Goal: Task Accomplishment & Management: Complete application form

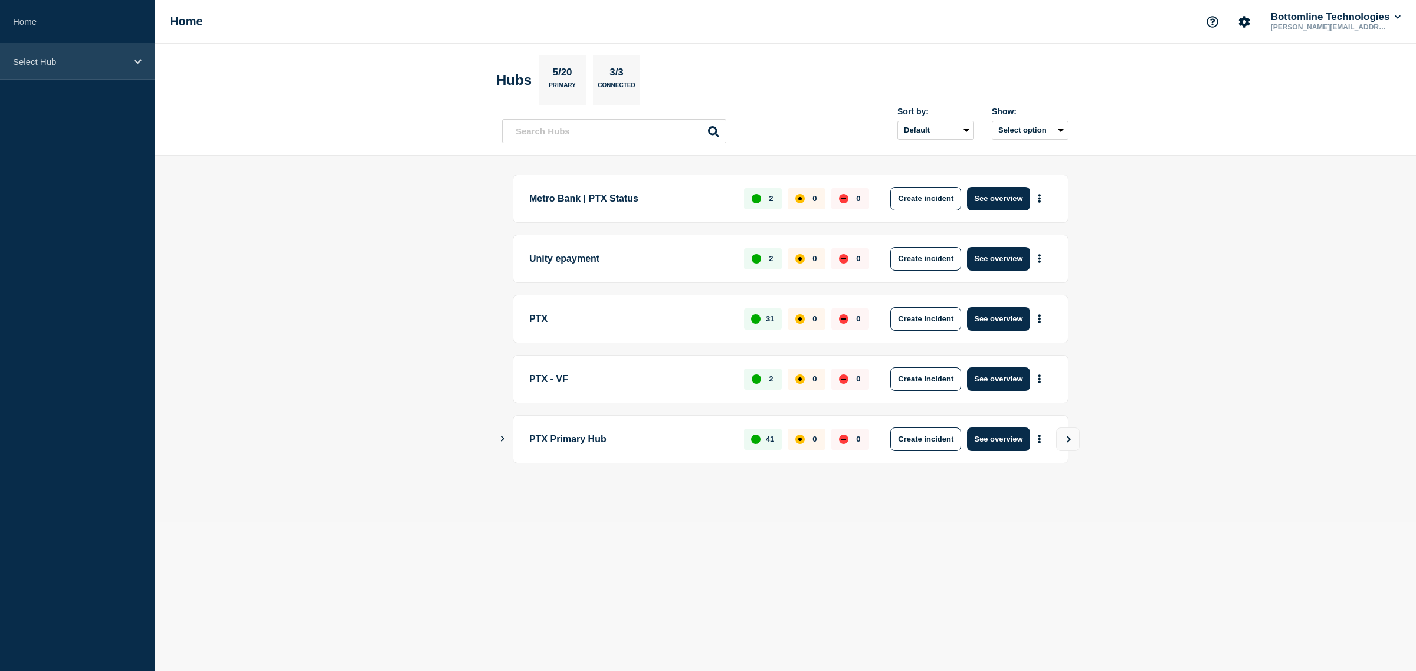
click at [139, 57] on icon at bounding box center [138, 61] width 8 height 9
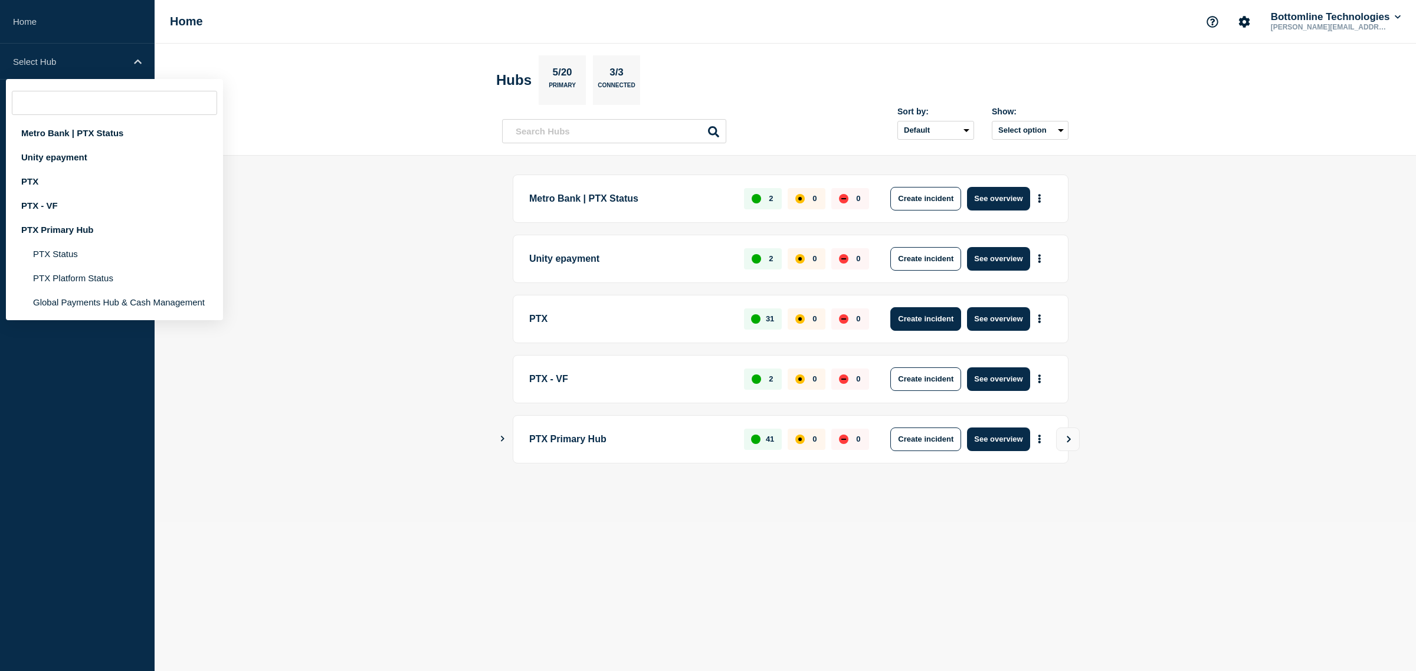
click at [944, 329] on button "Create incident" at bounding box center [925, 319] width 71 height 24
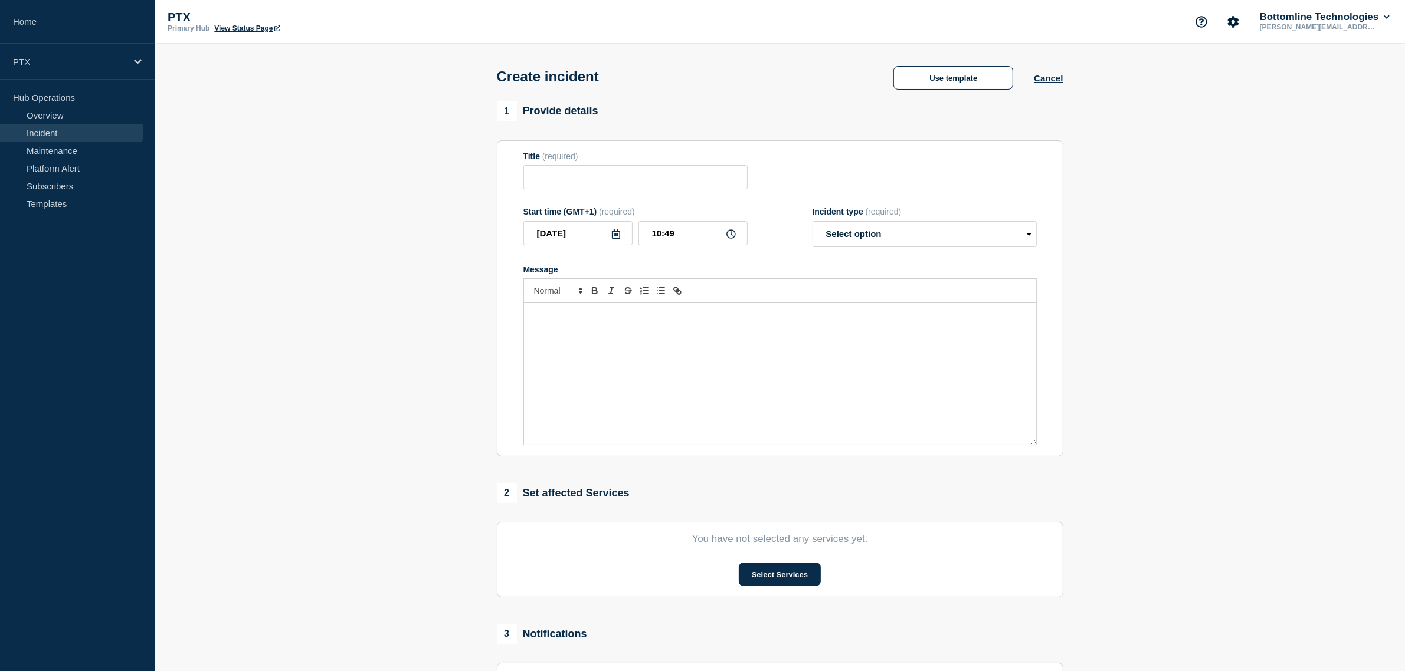
click at [688, 346] on div "Message" at bounding box center [780, 374] width 512 height 142
click at [897, 240] on select "Select option Investigating Identified Monitoring" at bounding box center [924, 234] width 224 height 26
select select "investigating"
click at [812, 224] on select "Select option Investigating Identified Monitoring" at bounding box center [924, 234] width 224 height 26
click at [921, 83] on button "Use template" at bounding box center [953, 78] width 120 height 24
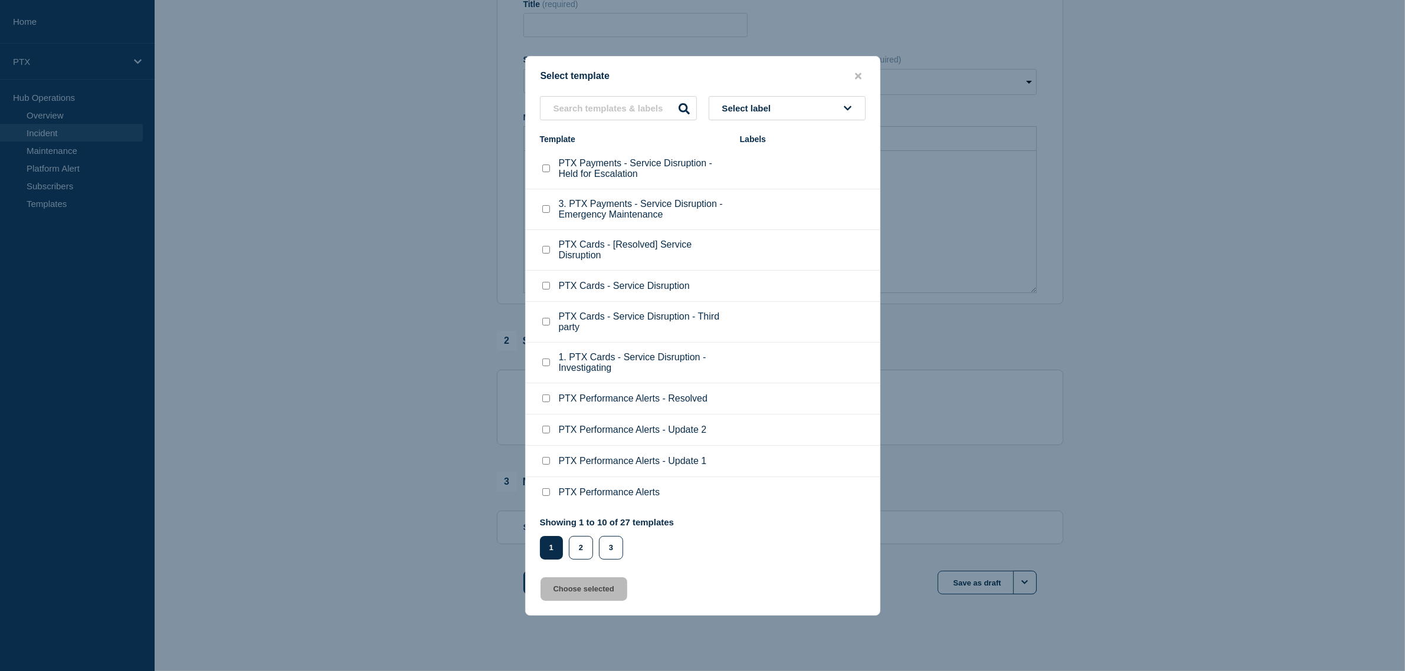
scroll to position [155, 0]
click at [587, 558] on button "2" at bounding box center [581, 548] width 24 height 24
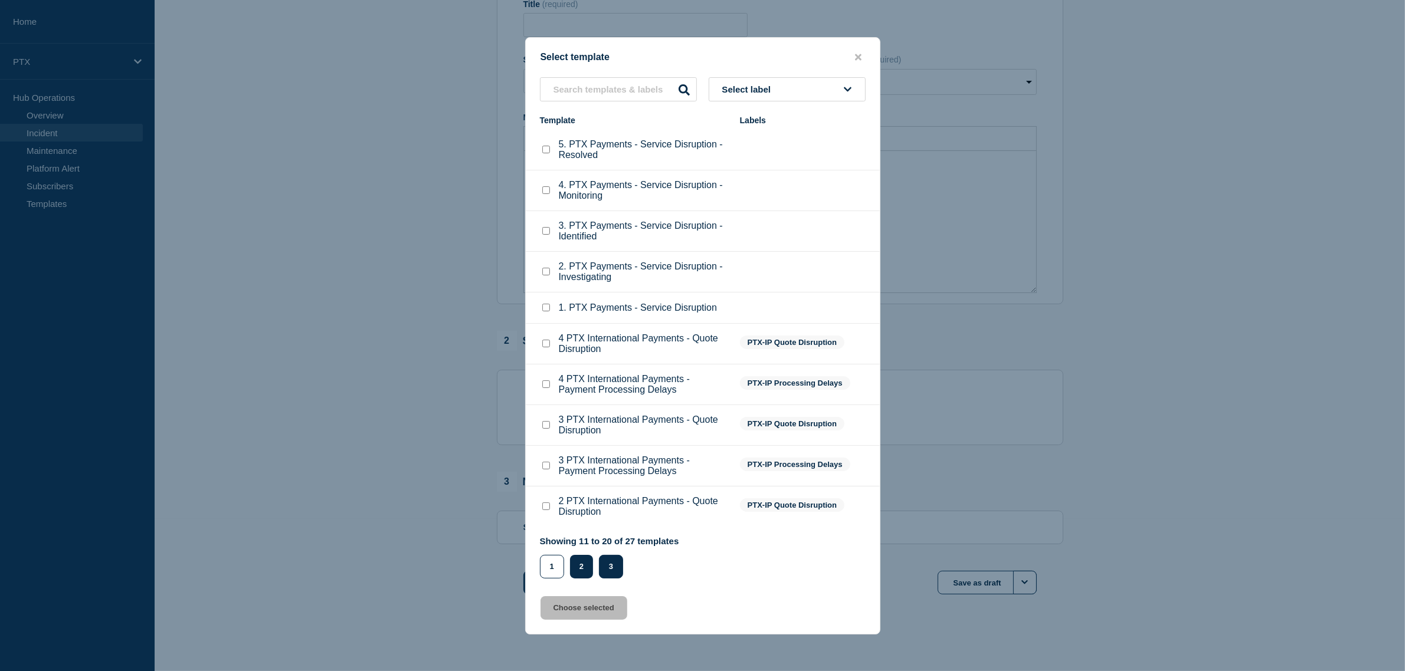
click at [614, 579] on button "3" at bounding box center [611, 567] width 24 height 24
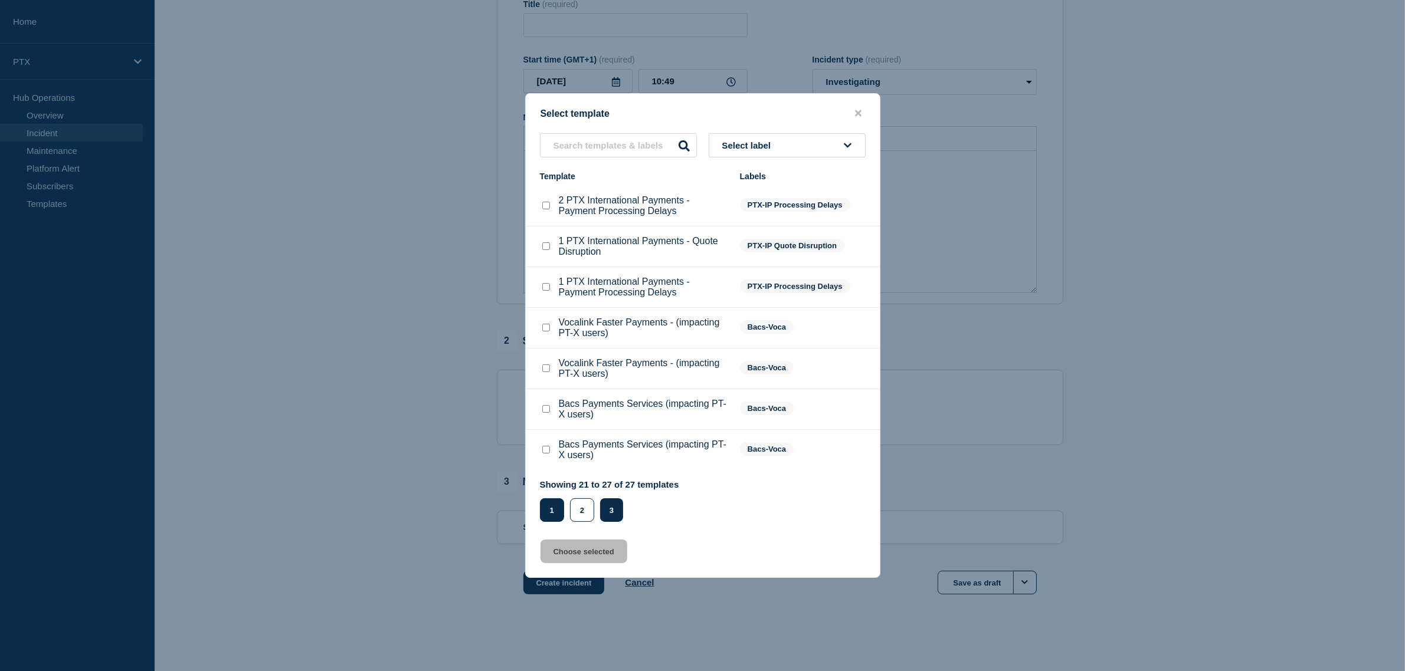
click at [552, 515] on button "1" at bounding box center [552, 510] width 24 height 24
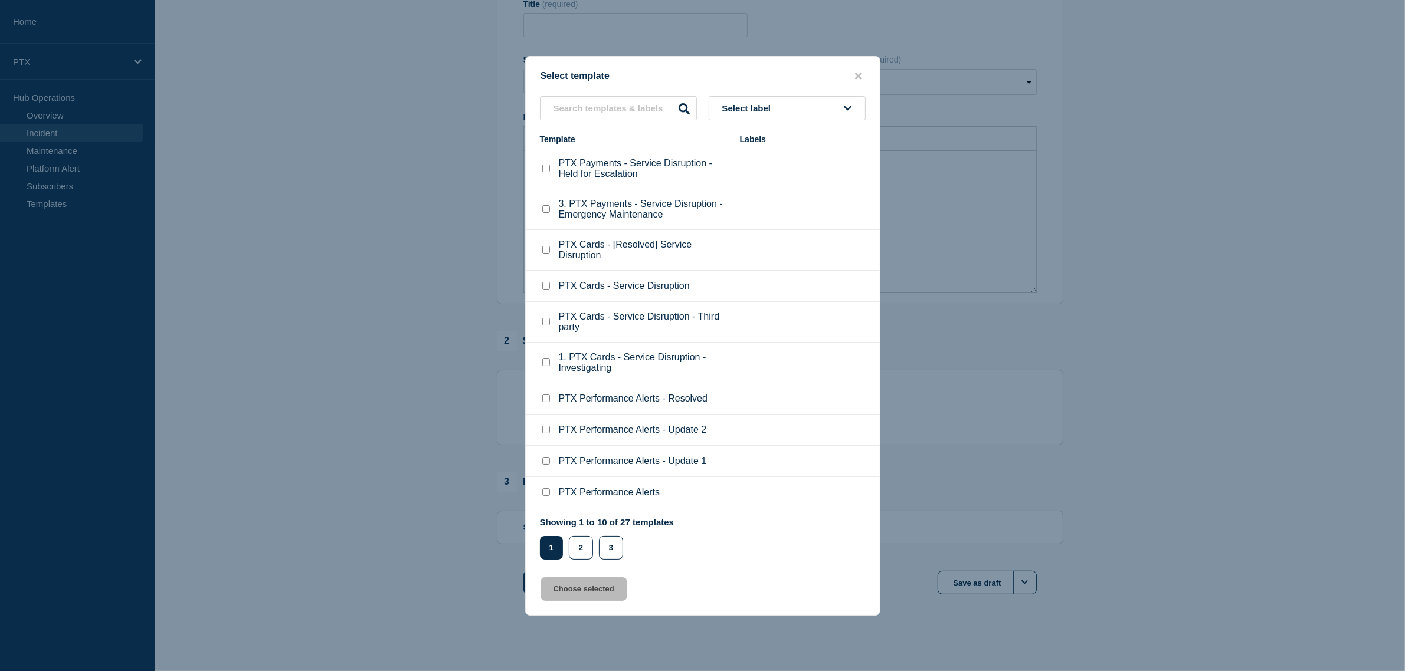
click at [595, 467] on p "PTX Performance Alerts - Update 1" at bounding box center [633, 461] width 148 height 11
click at [540, 467] on div at bounding box center [546, 461] width 12 height 12
click at [543, 465] on input "PTX Performance Alerts - Update 1 checkbox" at bounding box center [546, 461] width 8 height 8
checkbox input "true"
click at [608, 594] on button "Choose selected" at bounding box center [583, 590] width 87 height 24
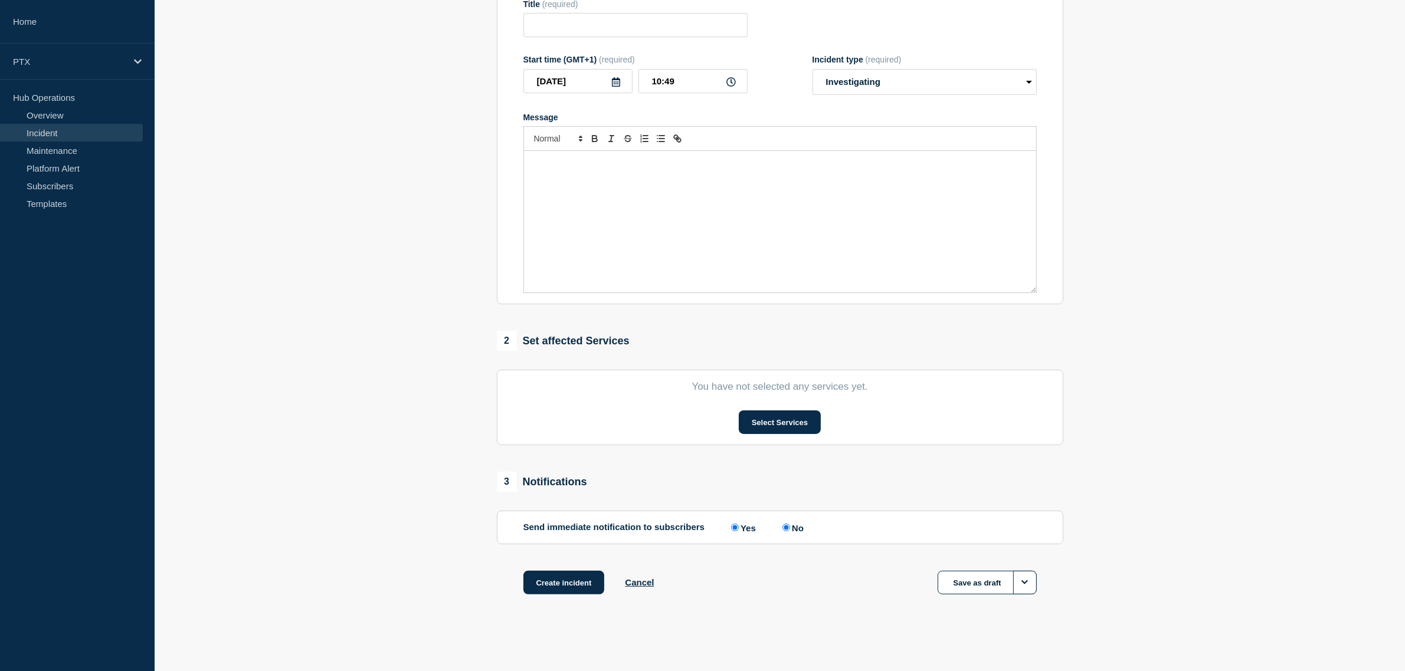
type input "PTX Performance Alerts - Update 1"
select select "identified"
radio input "false"
radio input "true"
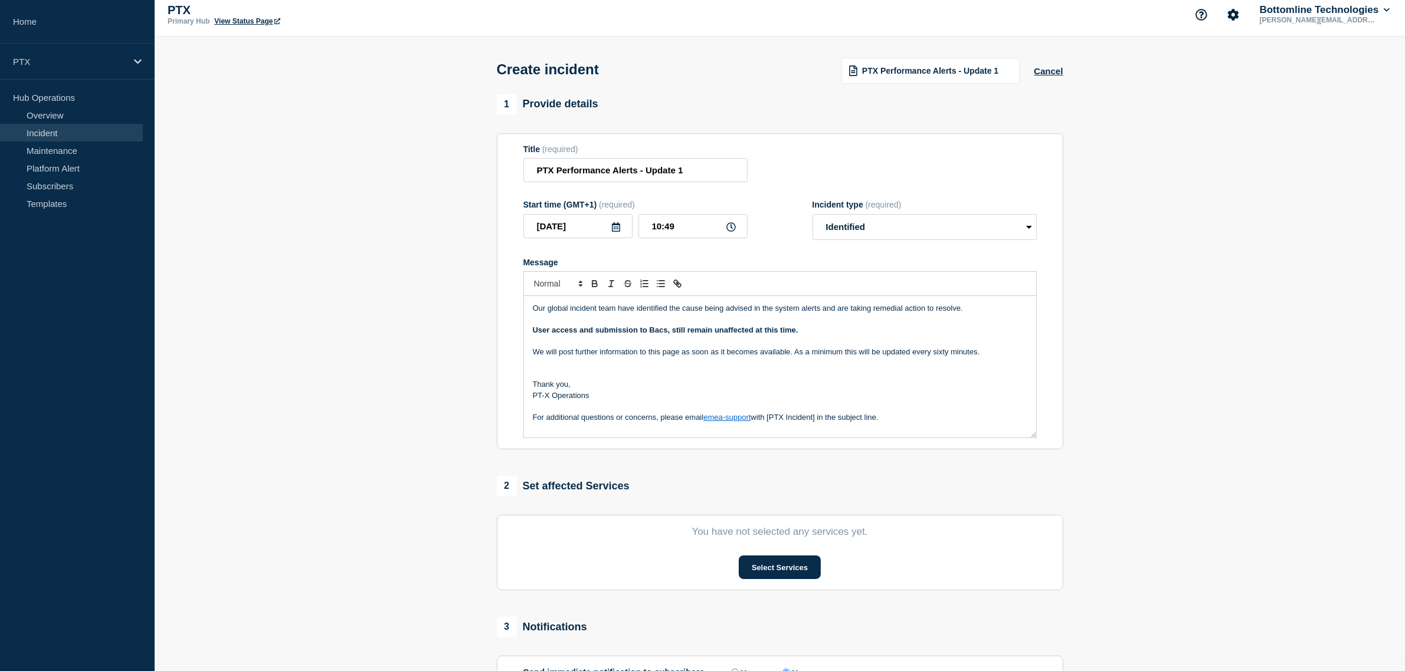
scroll to position [81, 0]
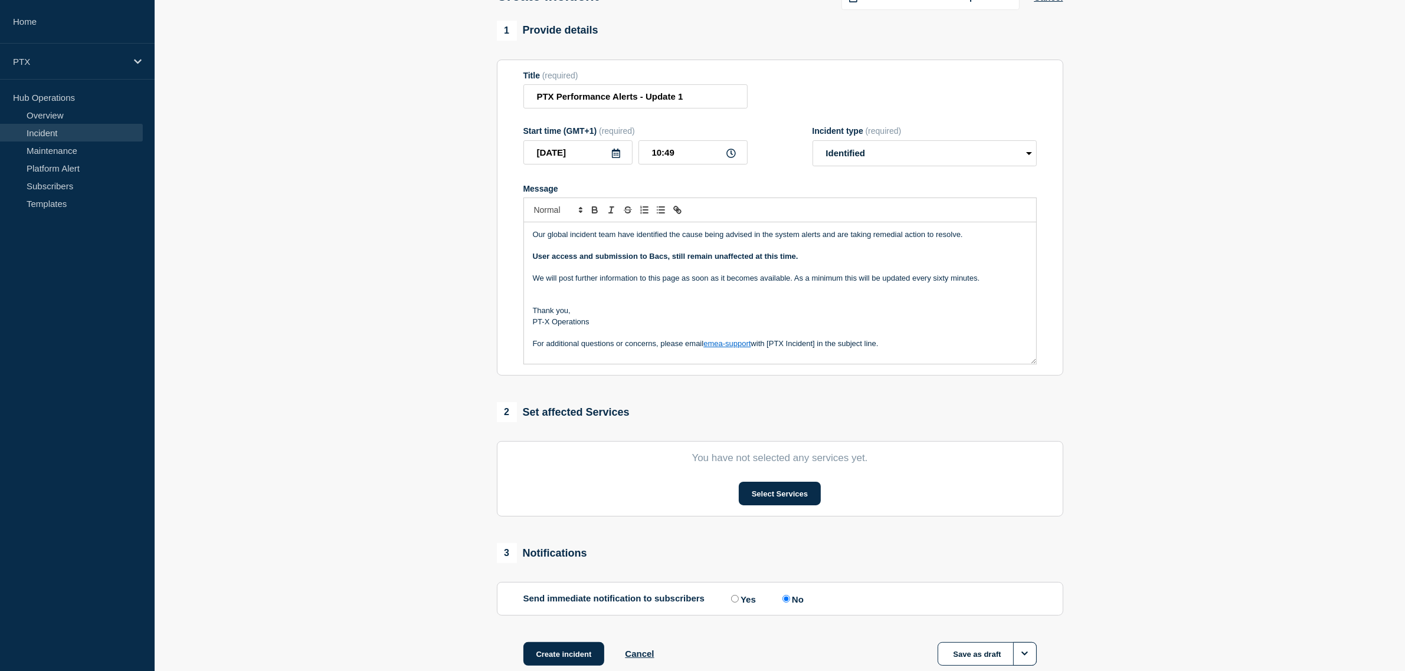
click at [797, 345] on p "For additional questions or concerns, please email emea-support with [PTX Incid…" at bounding box center [780, 344] width 494 height 11
drag, startPoint x: 895, startPoint y: 343, endPoint x: 523, endPoint y: 237, distance: 387.6
click at [523, 237] on div "Our global incident team have identified the cause being advised in the system …" at bounding box center [779, 293] width 513 height 142
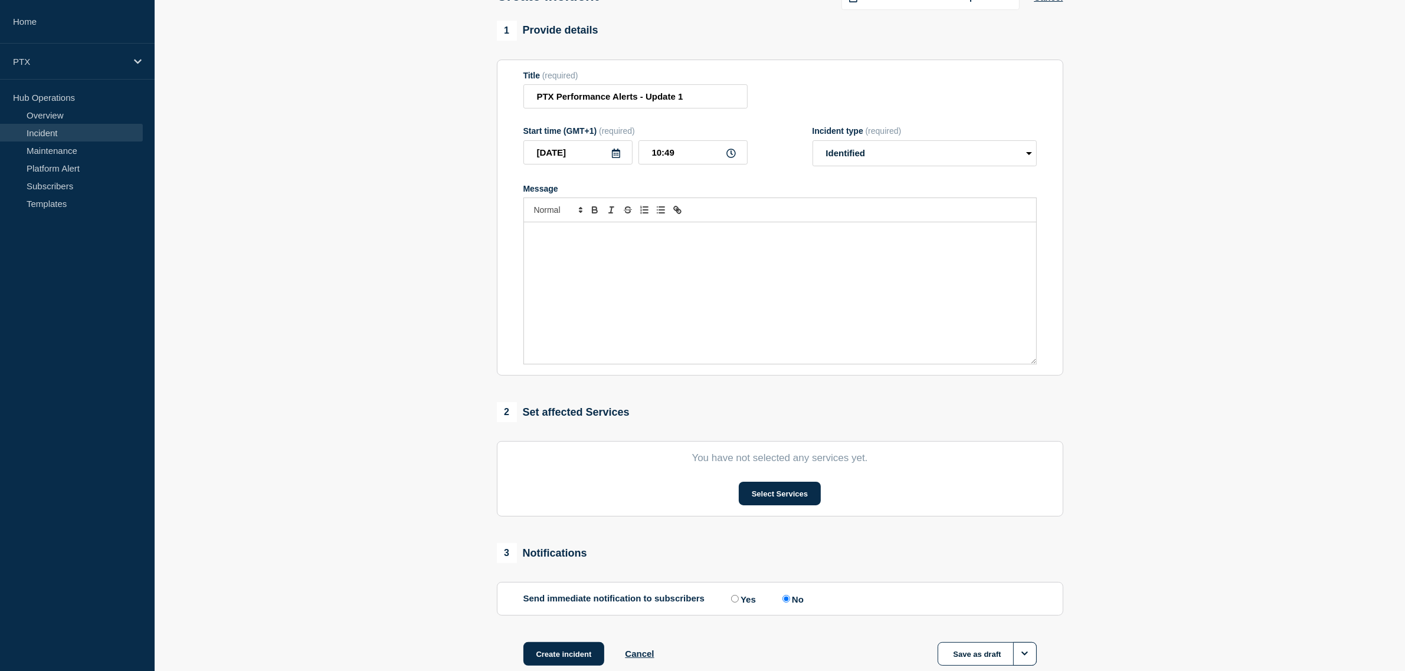
click at [667, 268] on div "Message" at bounding box center [780, 293] width 512 height 142
click at [751, 257] on div "Message" at bounding box center [780, 293] width 512 height 142
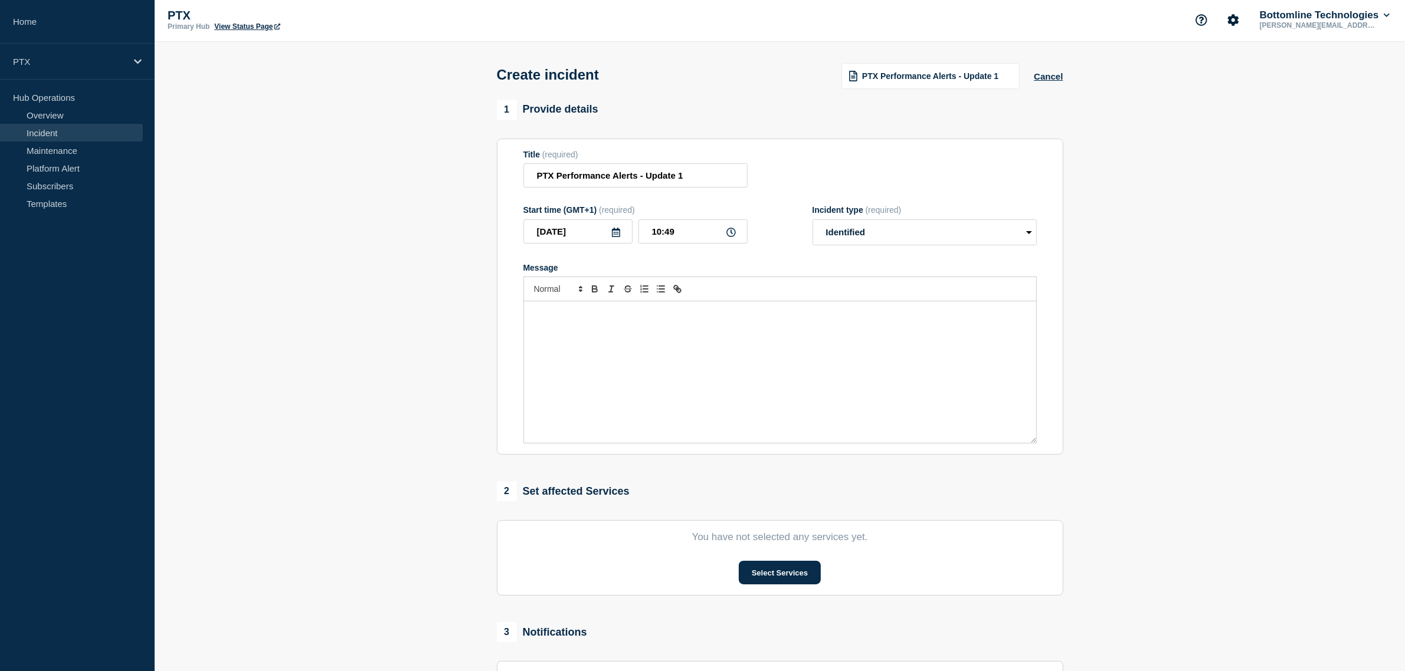
scroll to position [0, 0]
click at [1043, 80] on button "Cancel" at bounding box center [1048, 78] width 29 height 10
click at [1050, 78] on button "Cancel" at bounding box center [1048, 78] width 29 height 10
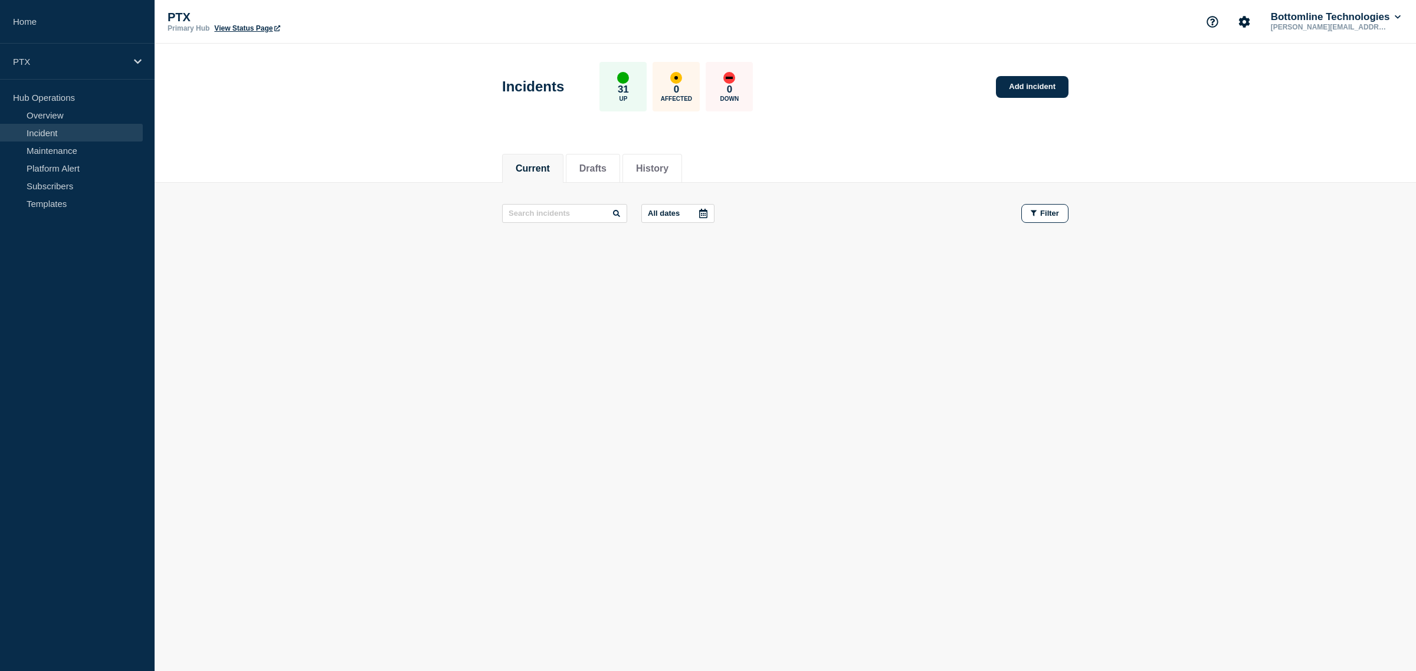
click at [41, 134] on link "Incident" at bounding box center [71, 133] width 143 height 18
click at [37, 24] on link "Home" at bounding box center [77, 22] width 155 height 44
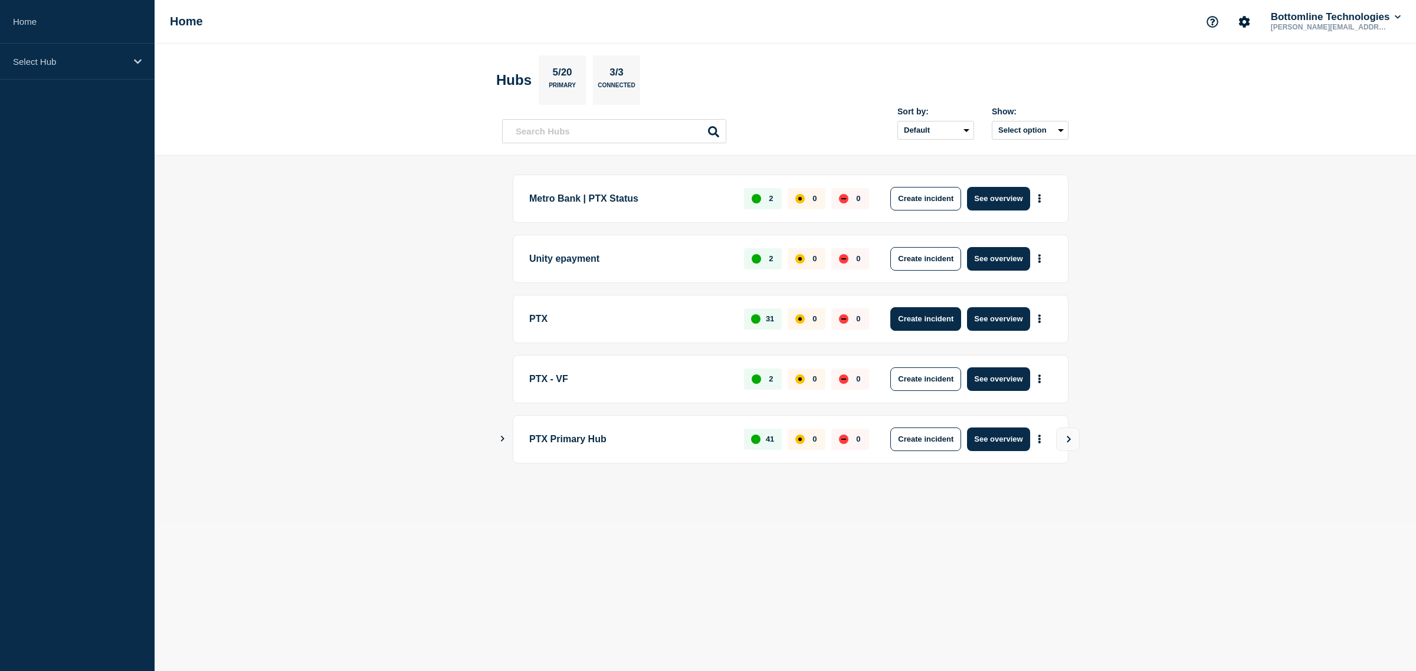
click at [919, 319] on button "Create incident" at bounding box center [925, 319] width 71 height 24
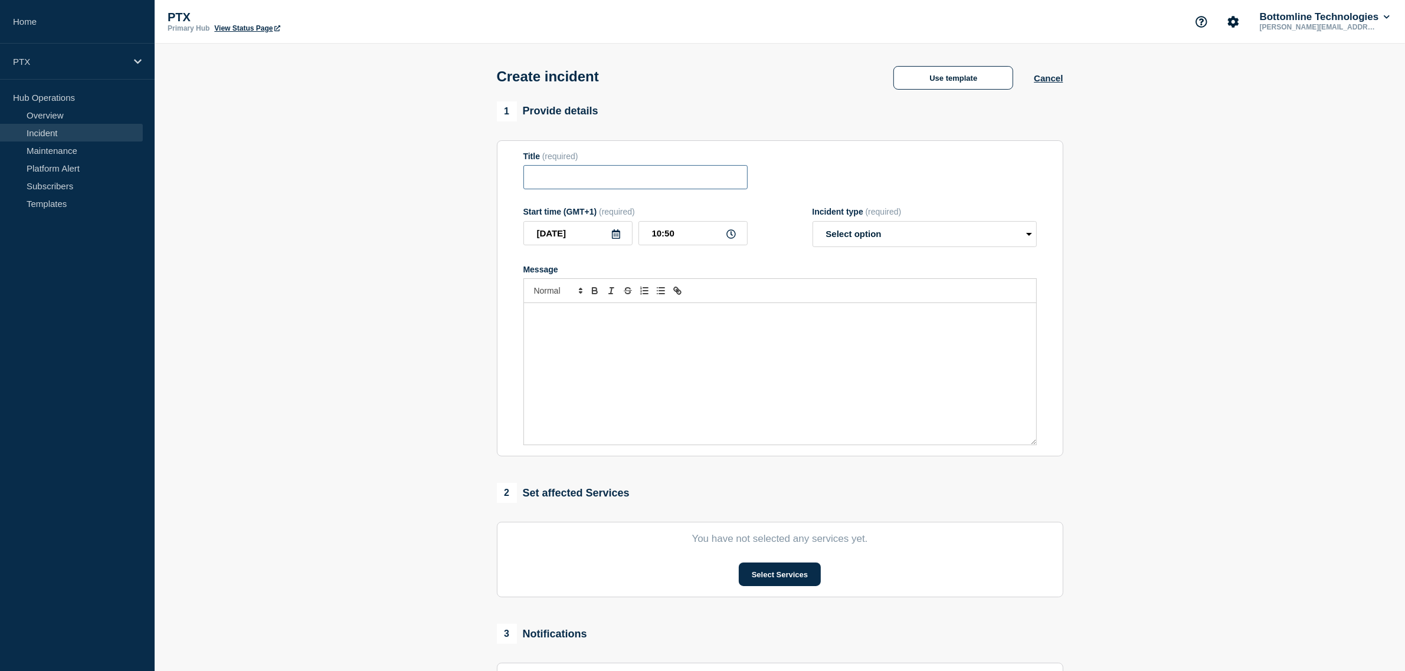
click at [540, 181] on input "Title" at bounding box center [635, 177] width 224 height 24
click at [847, 242] on select "Select option Investigating Identified Monitoring" at bounding box center [924, 234] width 224 height 26
select select "investigating"
click at [812, 224] on select "Select option Investigating Identified Monitoring" at bounding box center [924, 234] width 224 height 26
click at [688, 326] on div "Message" at bounding box center [780, 374] width 512 height 142
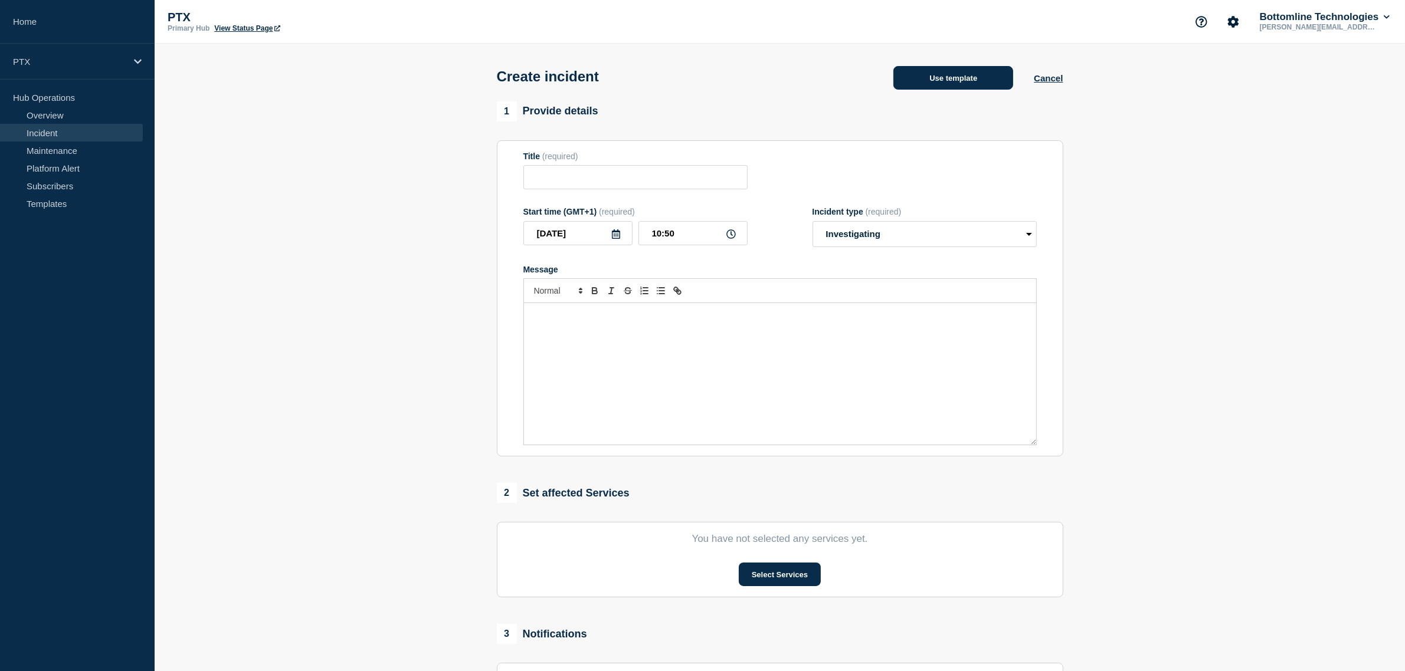
click at [951, 80] on button "Use template" at bounding box center [953, 78] width 120 height 24
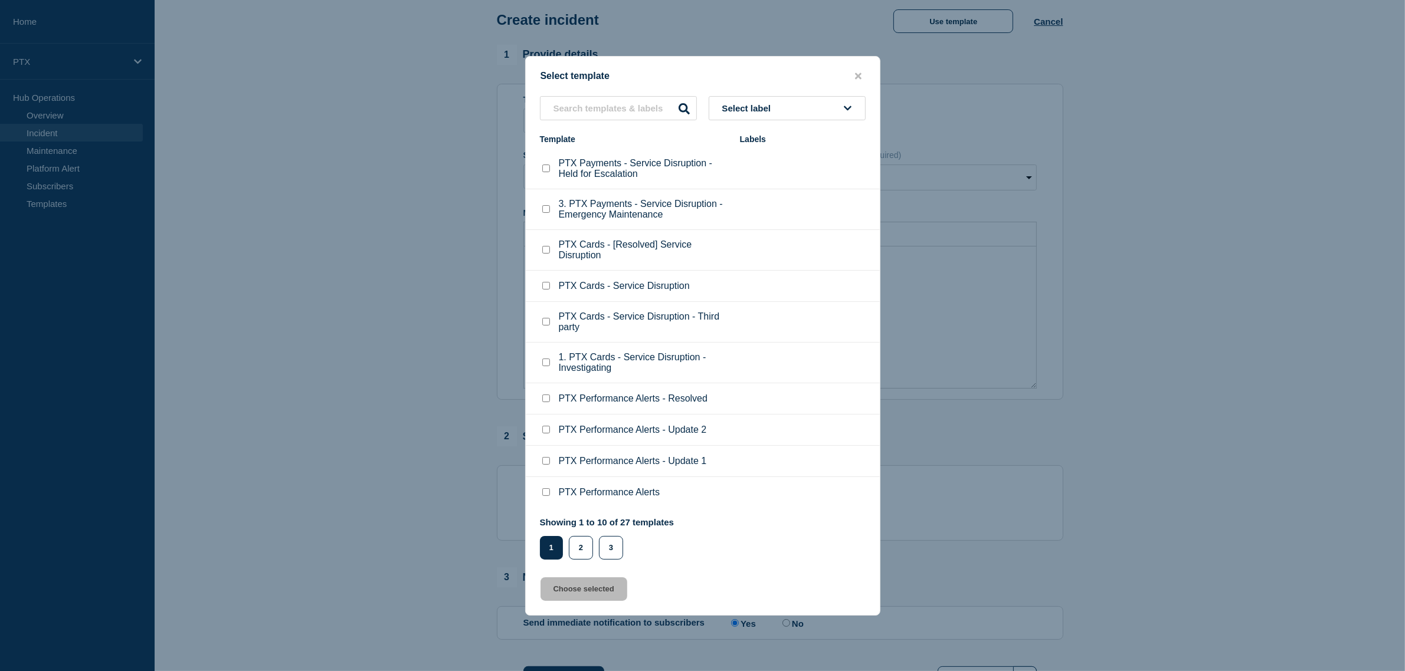
scroll to position [74, 0]
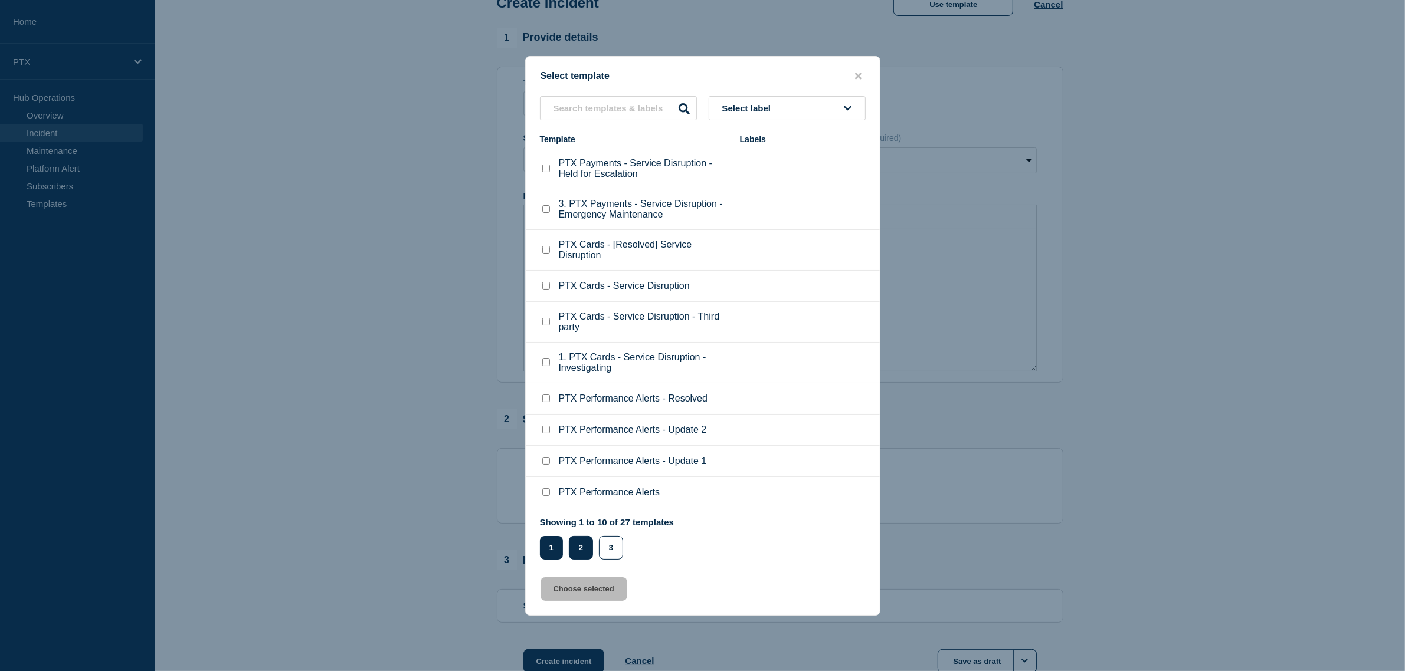
click at [581, 560] on button "2" at bounding box center [581, 548] width 24 height 24
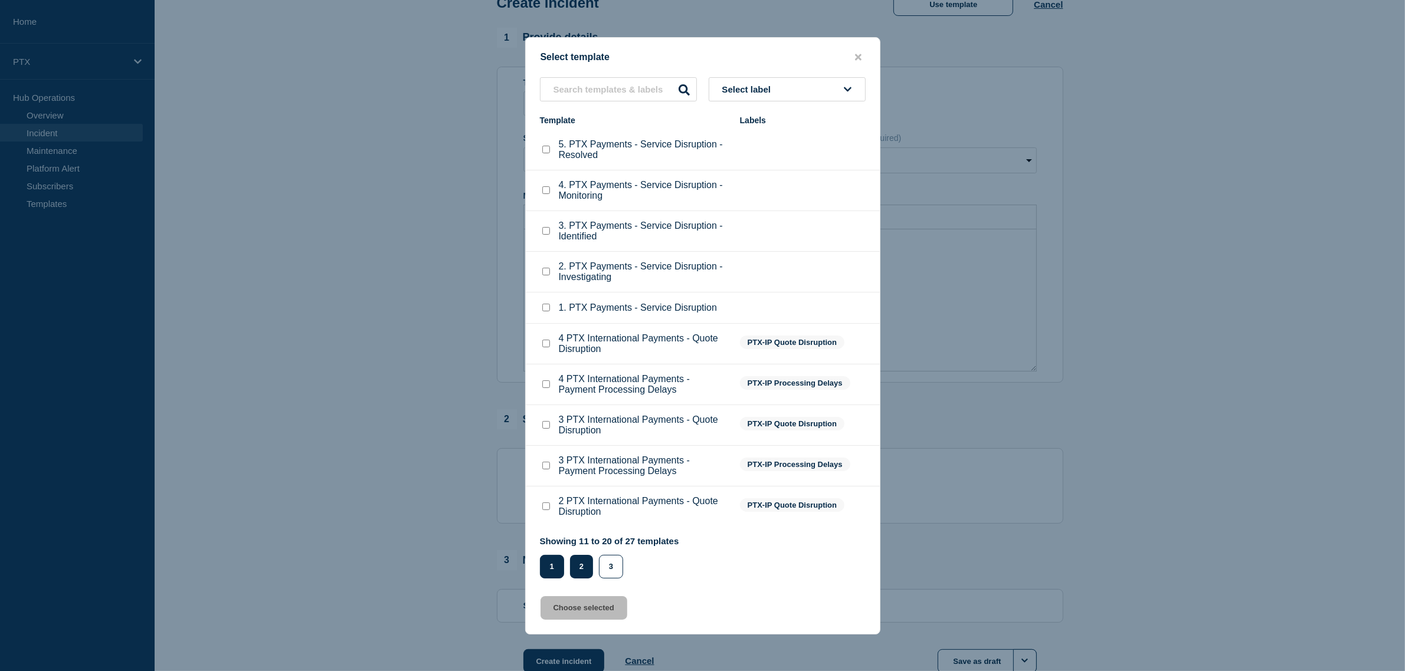
click at [550, 579] on button "1" at bounding box center [552, 567] width 24 height 24
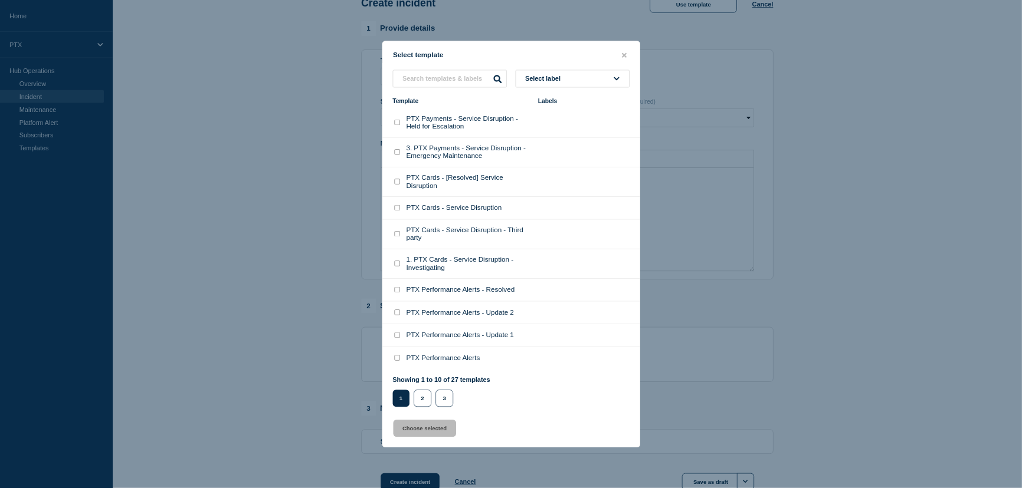
scroll to position [0, 0]
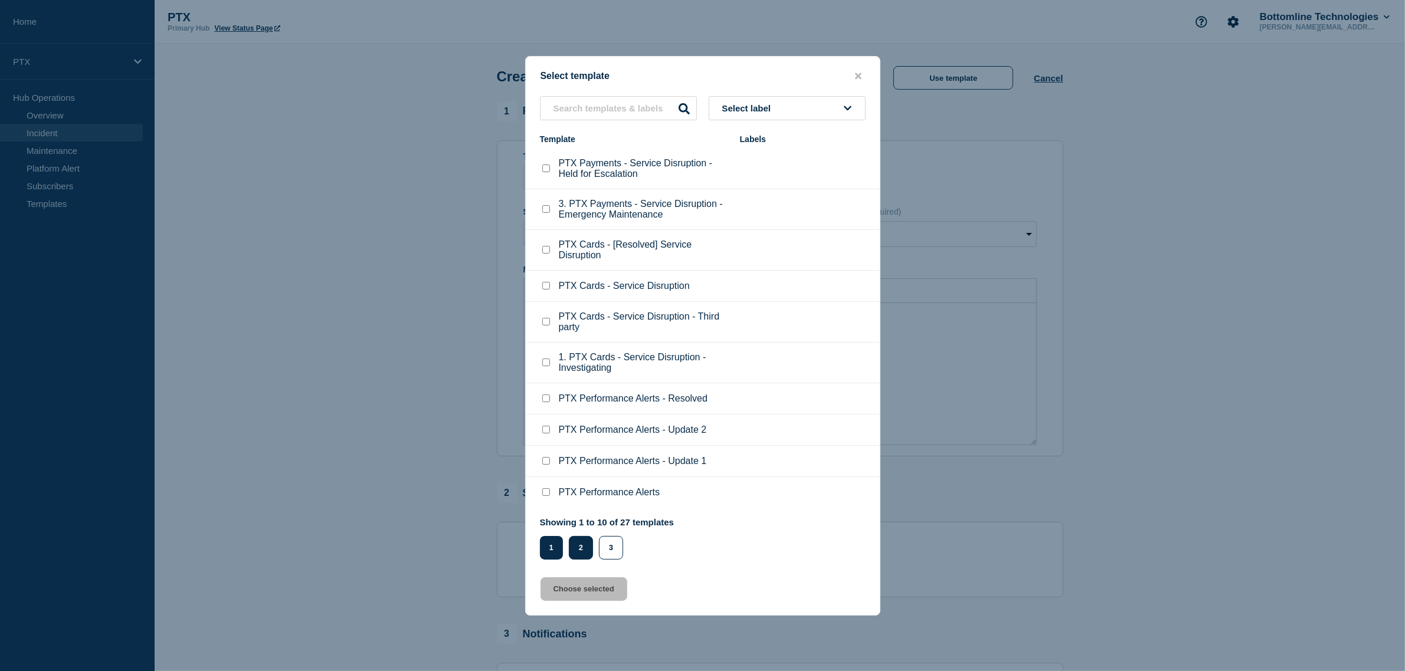
click at [580, 559] on button "2" at bounding box center [581, 548] width 24 height 24
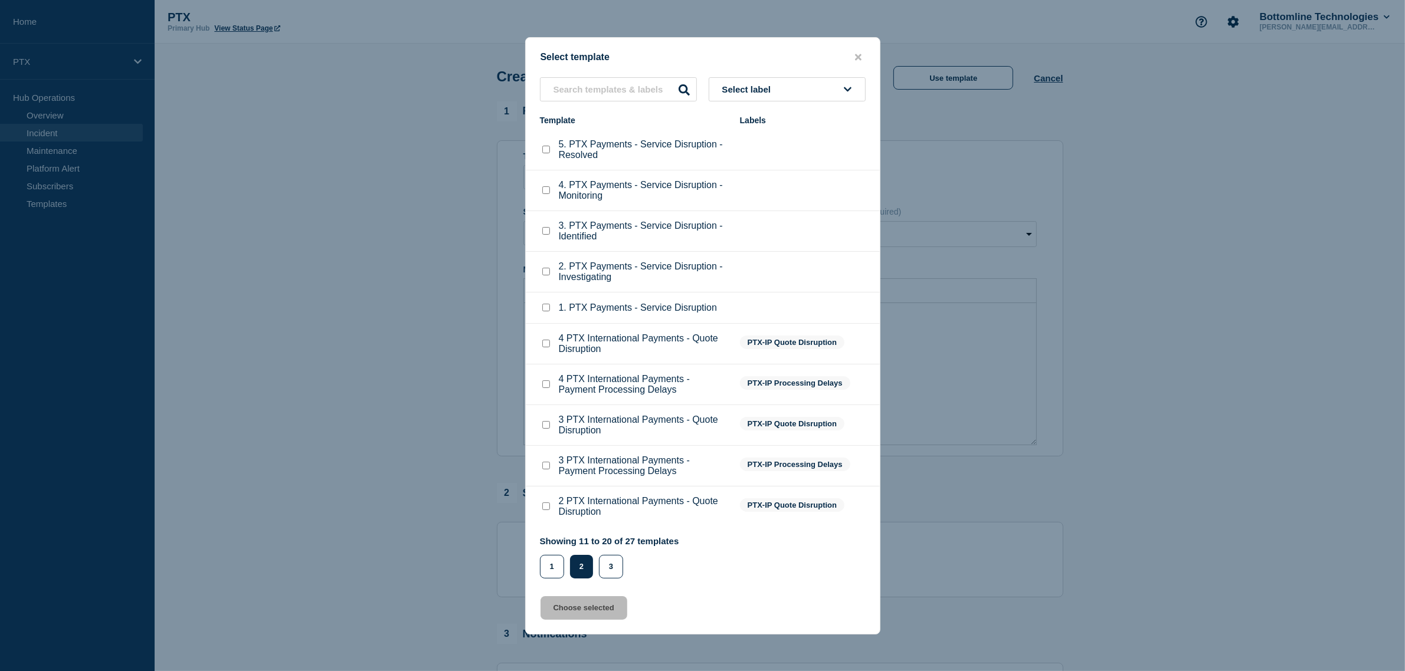
click at [543, 277] on div at bounding box center [546, 272] width 12 height 12
click at [543, 273] on input "2. PTX Payments - Service Disruption - Investigating checkbox" at bounding box center [546, 272] width 8 height 8
checkbox input "true"
click at [578, 618] on button "Choose selected" at bounding box center [583, 608] width 87 height 24
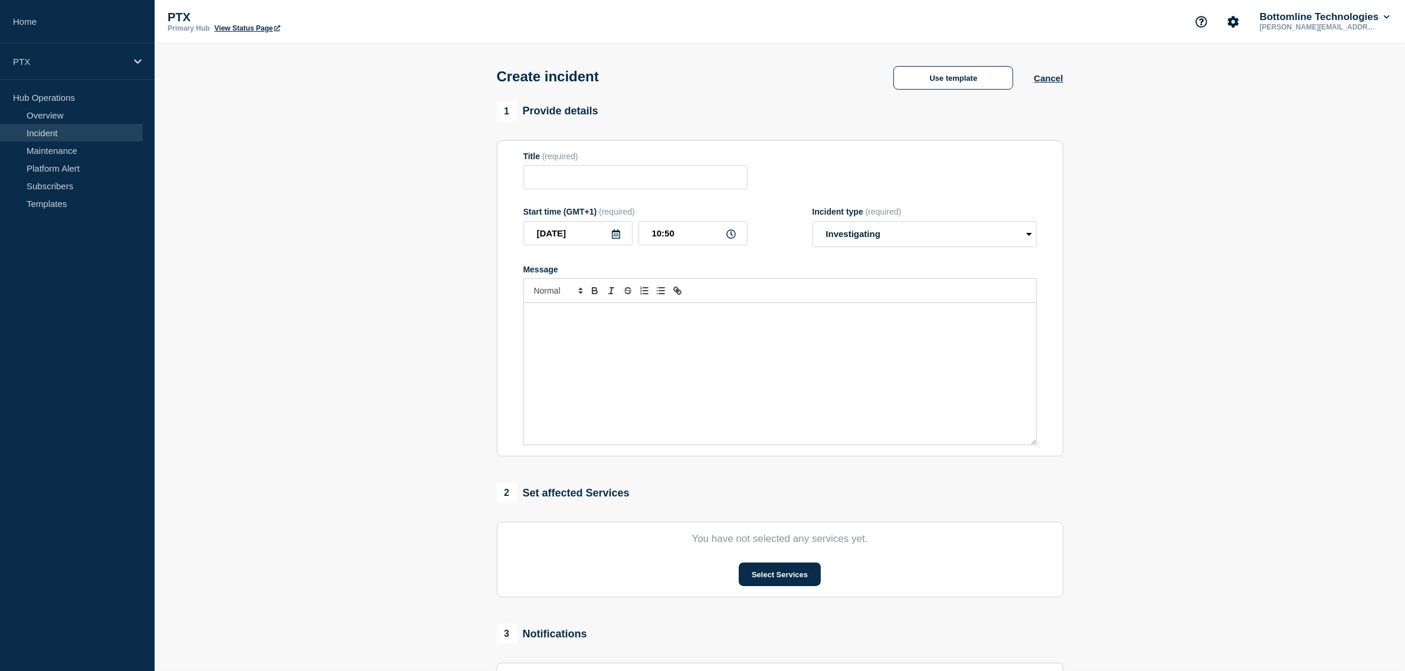
type input "2. PTX Payments - Service Disruption - Investigating"
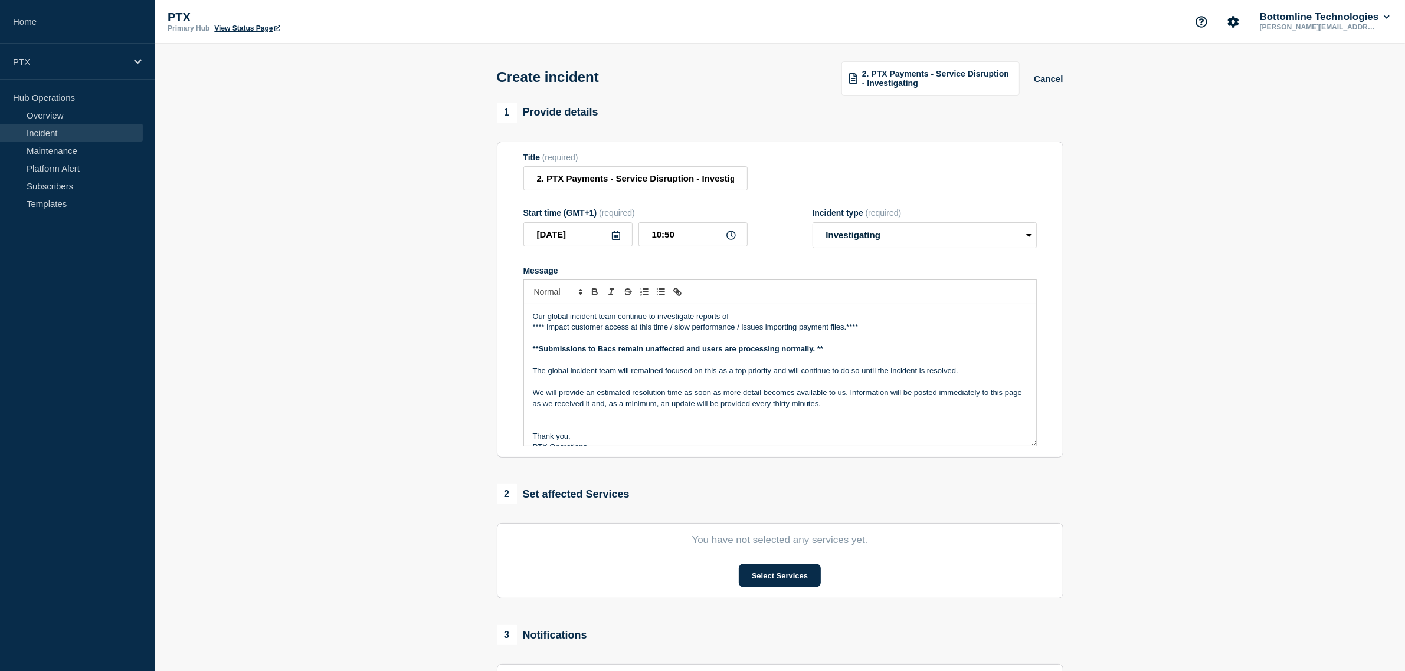
click at [646, 365] on p "Message" at bounding box center [780, 360] width 494 height 11
click at [677, 355] on p "**Submissions to Bacs remain unaffected and users are processing normally. **" at bounding box center [780, 349] width 494 height 11
click at [695, 347] on strong "**Submissions to Bacs remain unaffected and users are processing normally. **" at bounding box center [678, 349] width 290 height 9
drag, startPoint x: 845, startPoint y: 330, endPoint x: 530, endPoint y: 330, distance: 315.0
click at [530, 330] on div "Our global incident team continue to investigate reports of **** impact custome…" at bounding box center [780, 375] width 512 height 142
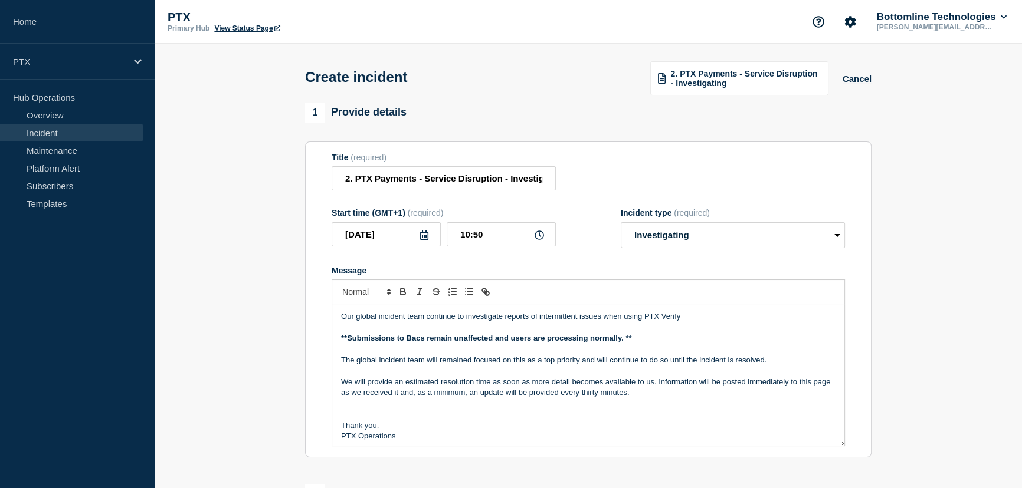
click at [631, 344] on p "**Submissions to Bacs remain unaffected and users are processing normally. **" at bounding box center [588, 338] width 494 height 11
click at [458, 320] on p "Our global incident team continue to investigate reports of intermittent issues…" at bounding box center [588, 316] width 494 height 11
drag, startPoint x: 466, startPoint y: 320, endPoint x: 426, endPoint y: 320, distance: 40.1
click at [426, 320] on p "Our global incident team continue to investigate reports of intermittent issues…" at bounding box center [588, 316] width 494 height 11
click at [852, 77] on button "Cancel" at bounding box center [856, 79] width 29 height 10
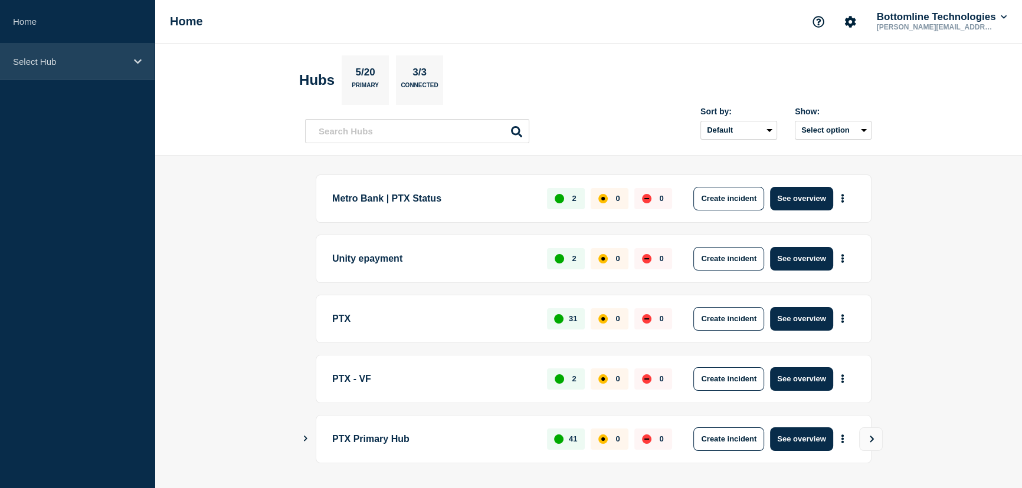
click at [36, 67] on div "Select Hub" at bounding box center [77, 62] width 155 height 36
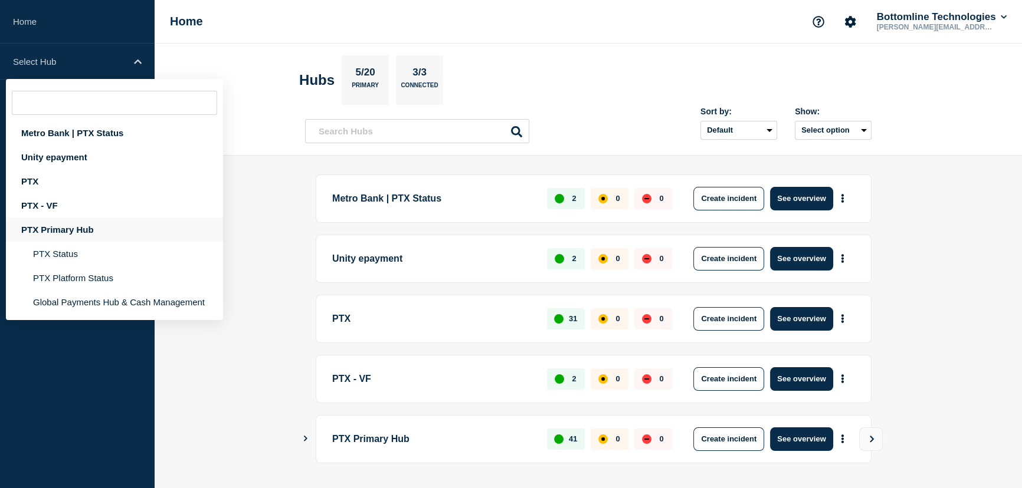
click at [50, 230] on div "PTX Primary Hub" at bounding box center [114, 230] width 217 height 24
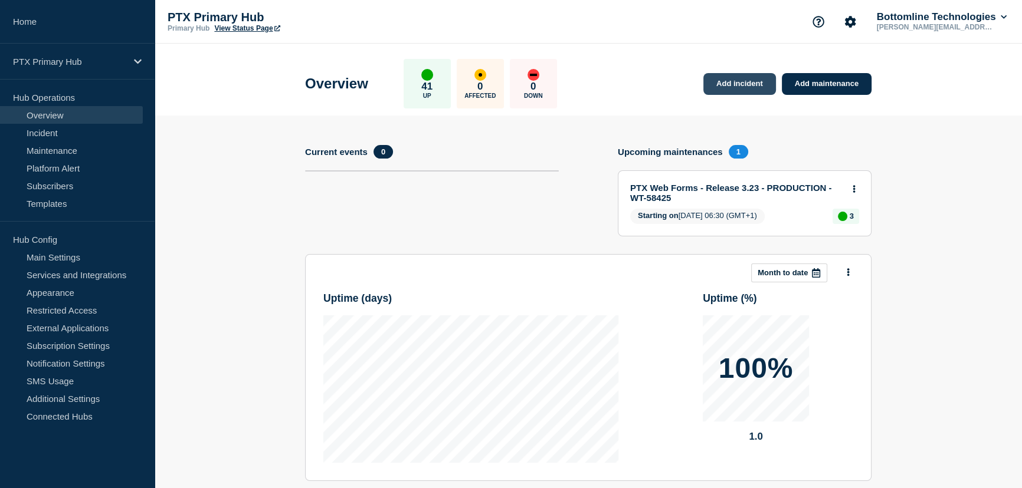
click at [738, 93] on link "Add incident" at bounding box center [739, 84] width 73 height 22
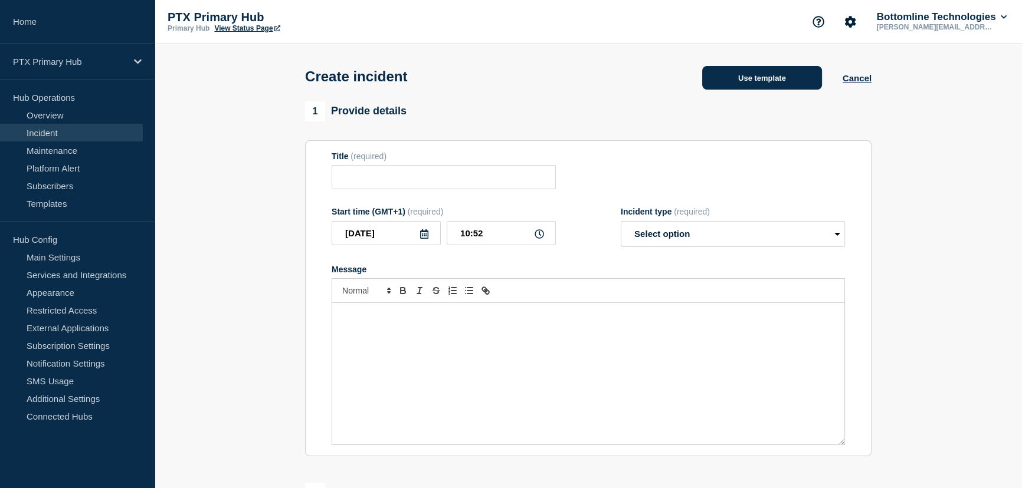
click at [757, 90] on button "Use template" at bounding box center [762, 78] width 120 height 24
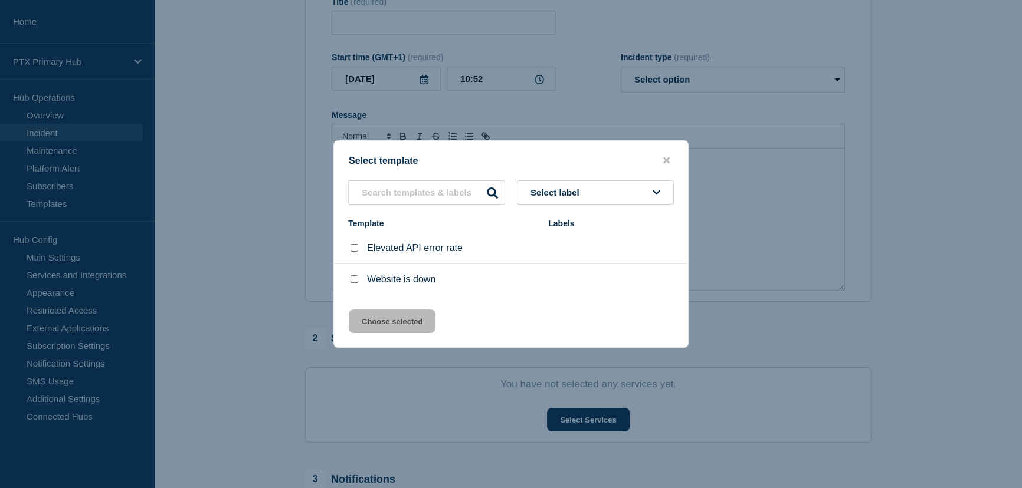
scroll to position [160, 0]
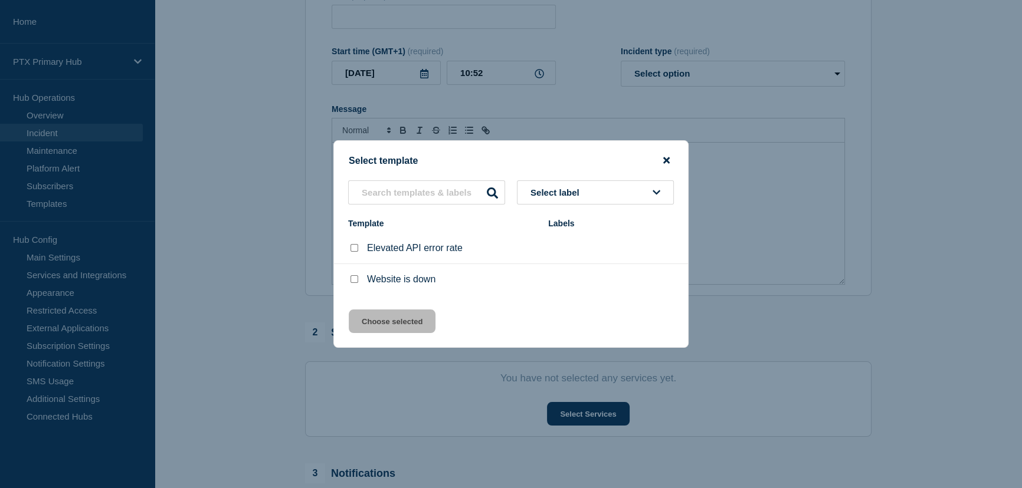
click at [664, 159] on icon "close button" at bounding box center [666, 160] width 6 height 9
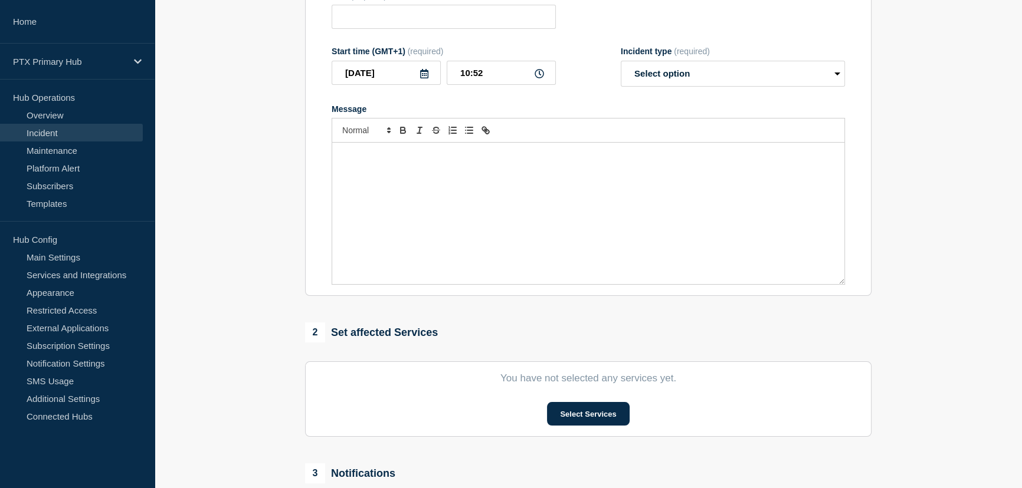
scroll to position [0, 0]
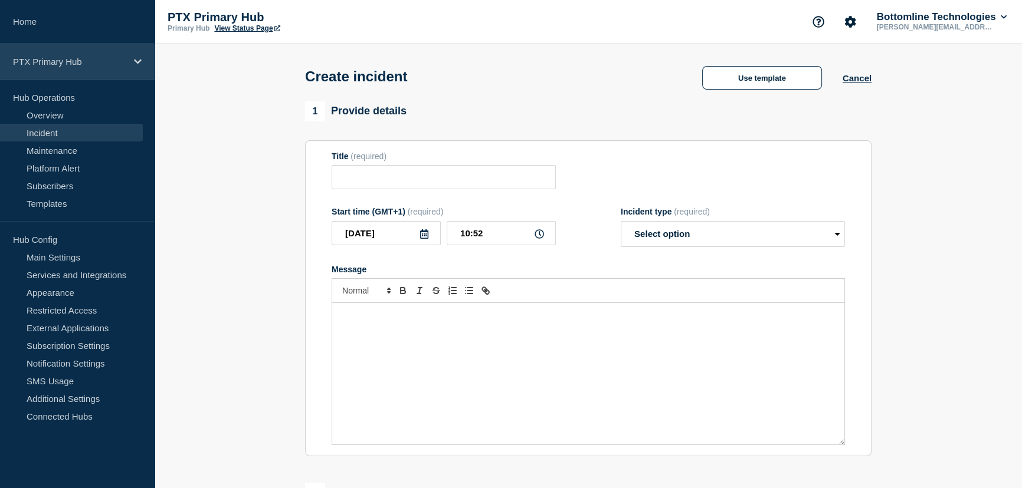
click at [130, 63] on div "PTX Primary Hub" at bounding box center [77, 62] width 155 height 36
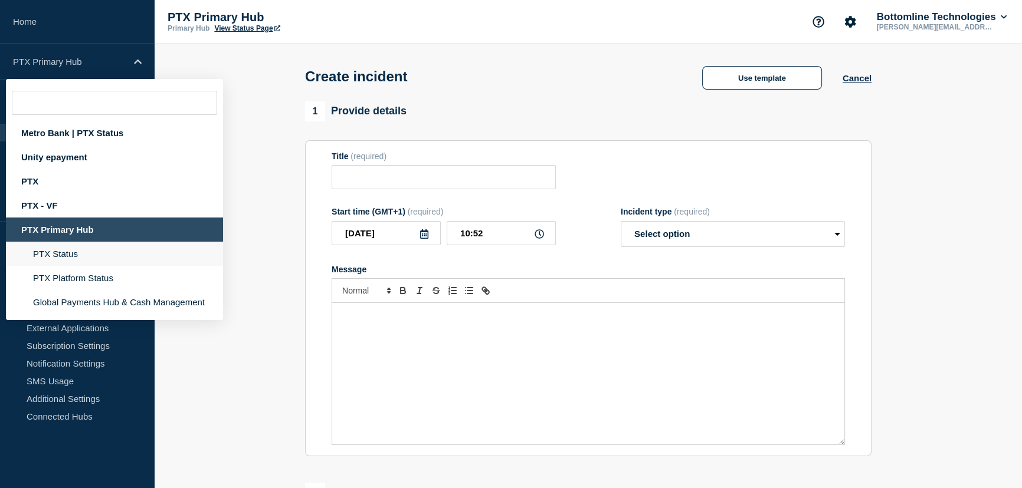
click at [49, 252] on li "PTX Status" at bounding box center [114, 254] width 217 height 24
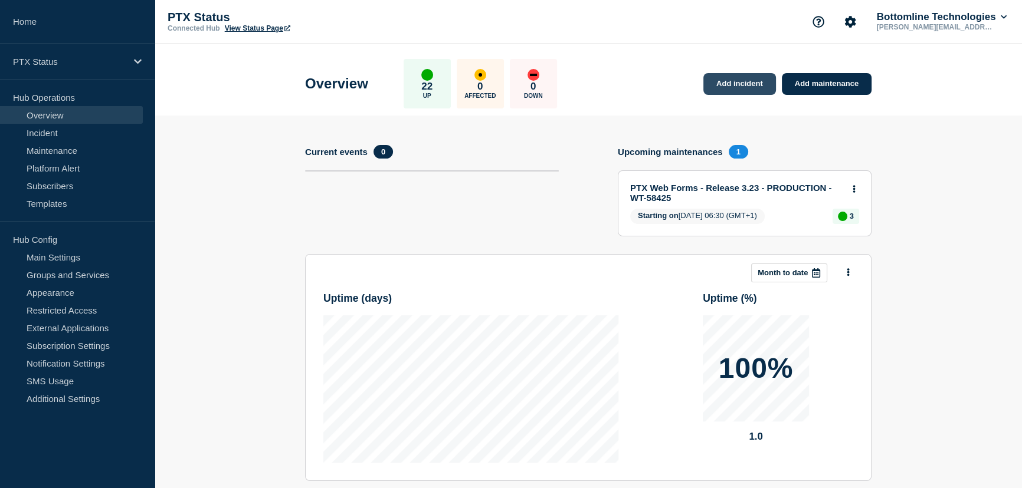
click at [763, 79] on link "Add incident" at bounding box center [739, 84] width 73 height 22
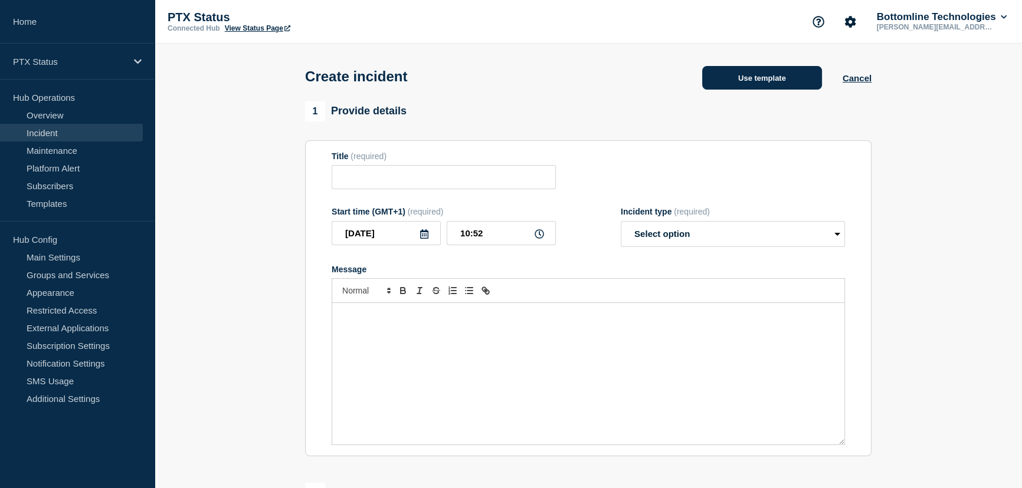
click at [776, 78] on button "Use template" at bounding box center [762, 78] width 120 height 24
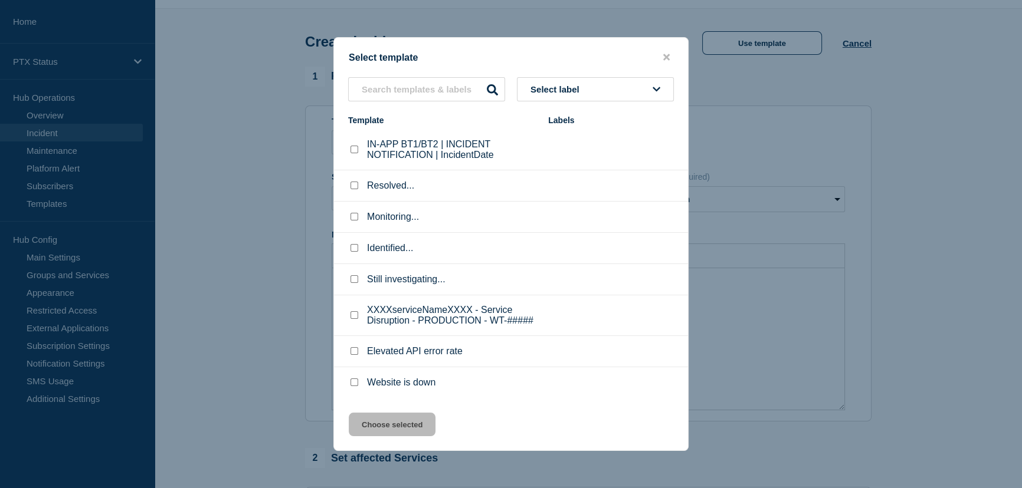
scroll to position [53, 0]
click at [355, 319] on input "XXXXserviceNameXXXX - Service Disruption - PRODUCTION - WT-##### checkbox" at bounding box center [354, 315] width 8 height 8
checkbox input "true"
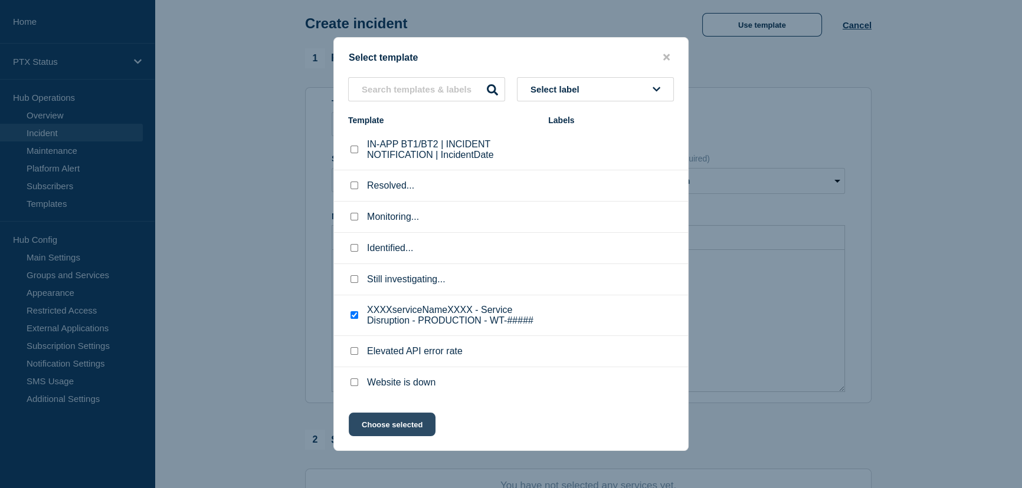
click at [395, 426] on button "Choose selected" at bounding box center [392, 425] width 87 height 24
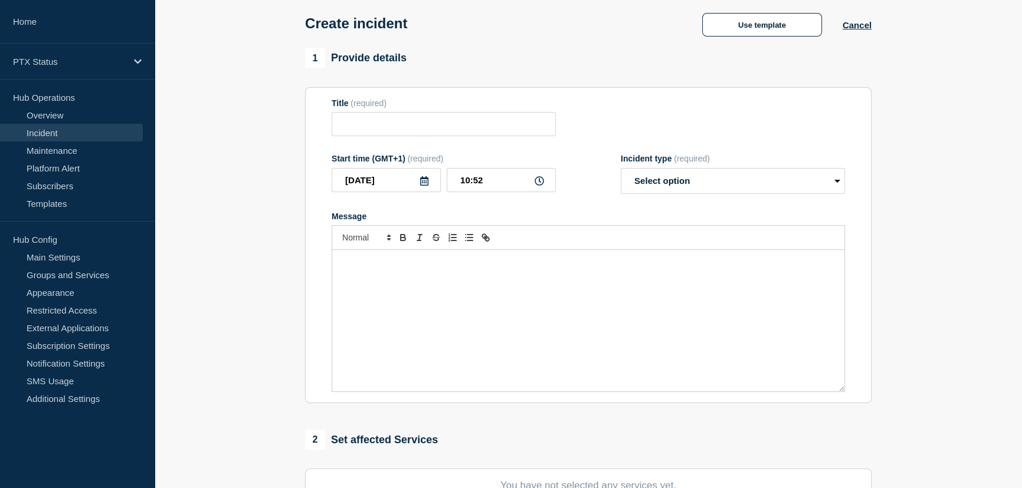
type input "XXXXserviceNameXXXX - Service Disruption - PRODUCTION - WT-#####"
select select "investigating"
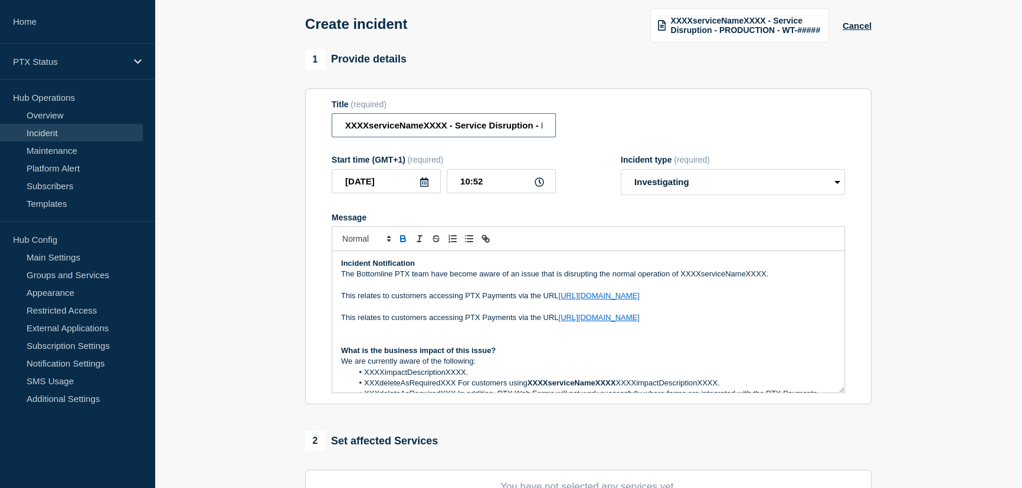
click at [421, 122] on input "XXXXserviceNameXXXX - Service Disruption - PRODUCTION - WT-#####" at bounding box center [444, 125] width 224 height 24
drag, startPoint x: 447, startPoint y: 127, endPoint x: 338, endPoint y: 132, distance: 109.2
click at [338, 132] on input "XXXXserviceNameXXXX - Service Disruption - PRODUCTION - WT-#####" at bounding box center [444, 125] width 224 height 24
type input "PTX Verify - Service Disruption - PRODUCTION - WT-#####"
click at [695, 305] on p "Message" at bounding box center [588, 307] width 494 height 11
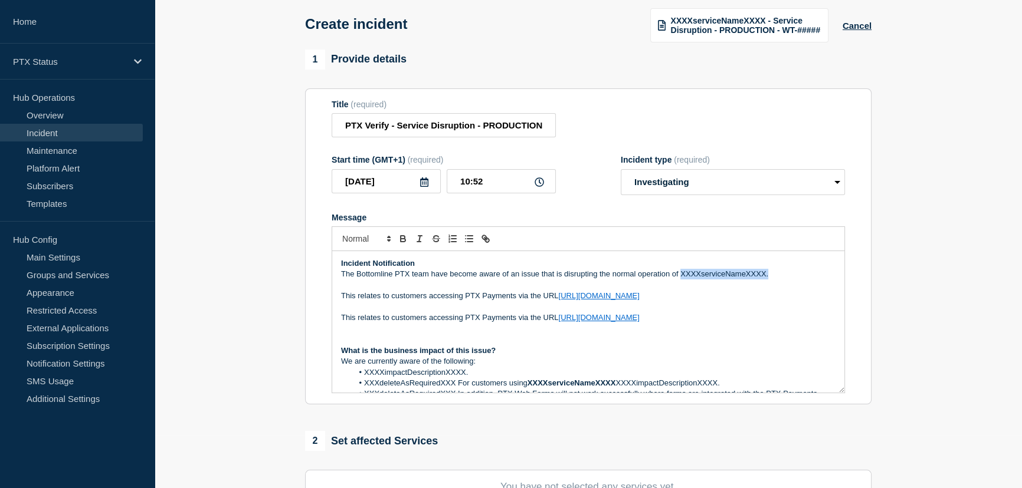
drag, startPoint x: 767, startPoint y: 279, endPoint x: 680, endPoint y: 276, distance: 87.4
click at [680, 276] on p "The Bottomline PTX team have become aware of an issue that is disrupting the no…" at bounding box center [588, 274] width 494 height 11
click at [698, 325] on p "Message" at bounding box center [588, 329] width 494 height 11
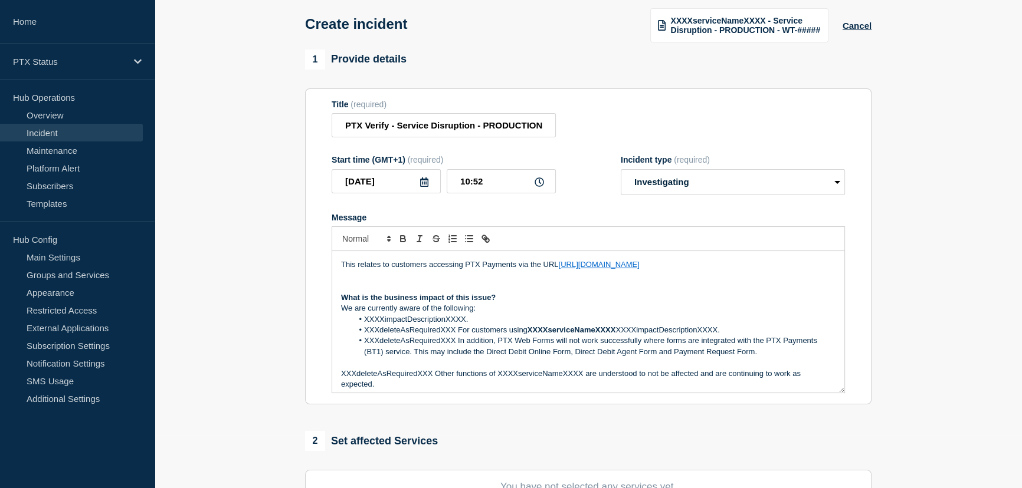
scroll to position [0, 0]
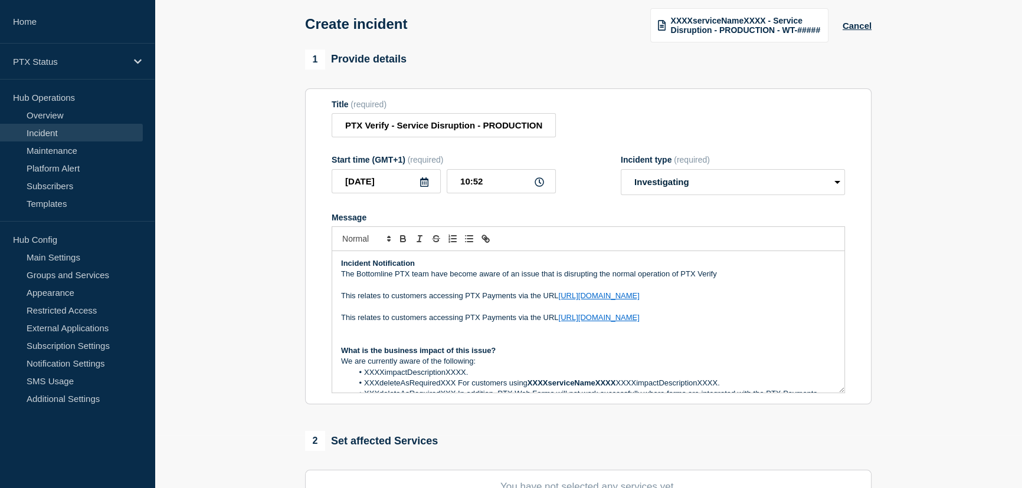
click at [685, 336] on p "Message" at bounding box center [588, 339] width 494 height 11
drag, startPoint x: 667, startPoint y: 321, endPoint x: 332, endPoint y: 298, distance: 335.3
click at [332, 298] on div "Incident Notification The Bottomline PTX team have become aware of an issue tha…" at bounding box center [588, 322] width 512 height 142
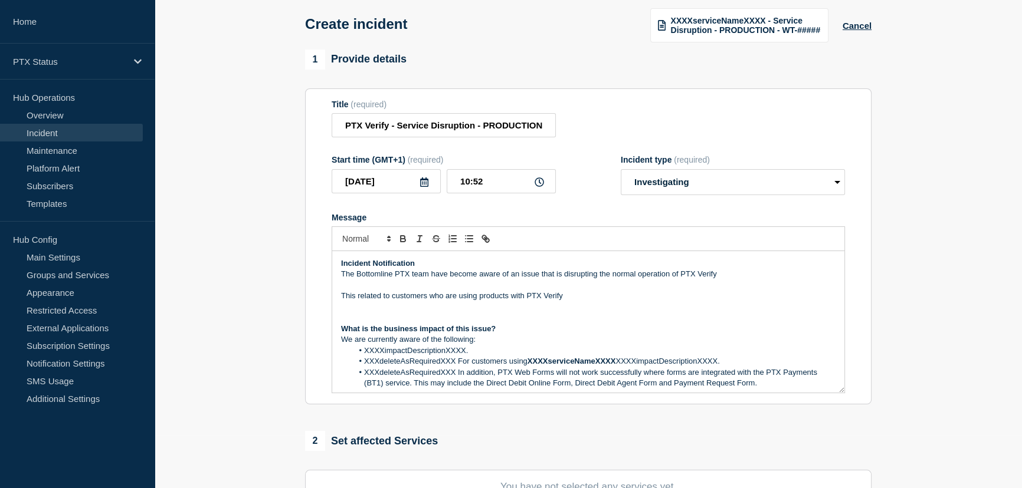
click at [524, 342] on p "We are currently aware of the following:" at bounding box center [588, 339] width 494 height 11
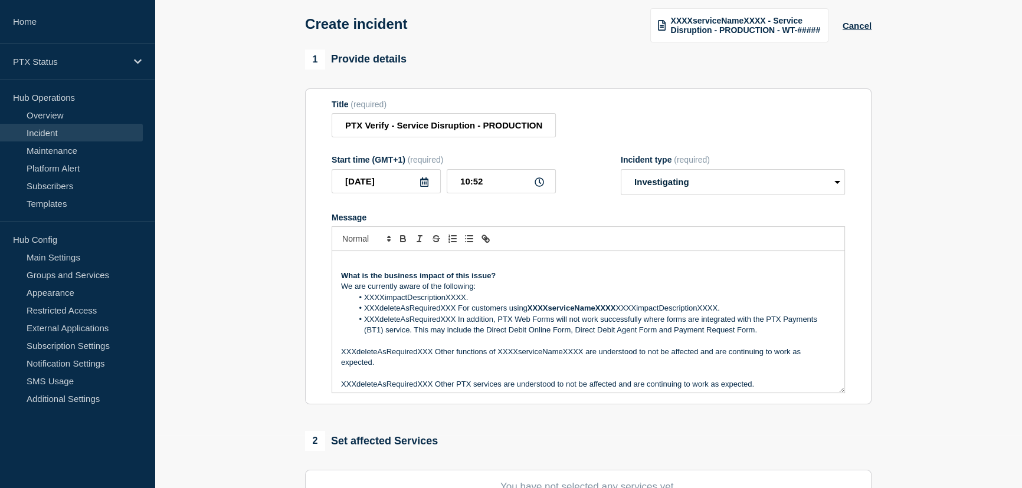
click at [484, 294] on li "XXXXimpactDescriptionXXXX." at bounding box center [594, 298] width 483 height 11
drag, startPoint x: 481, startPoint y: 301, endPoint x: 363, endPoint y: 300, distance: 118.0
click at [363, 300] on li "XXXXimpactDescriptionXXXX." at bounding box center [594, 298] width 483 height 11
click at [715, 338] on p "Message" at bounding box center [588, 341] width 494 height 11
click at [561, 326] on li "XXXdeleteAsRequiredXXX In addition, PTX Web Forms will not work successfully wh…" at bounding box center [594, 325] width 483 height 22
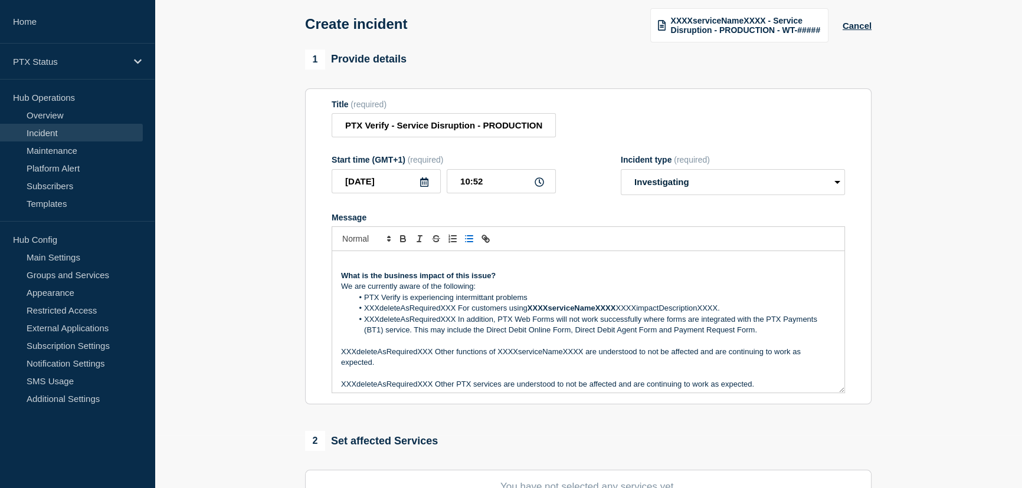
click at [560, 328] on li "XXXdeleteAsRequiredXXX In addition, PTX Web Forms will not work successfully wh…" at bounding box center [594, 325] width 483 height 22
click at [535, 332] on li "XXXdeleteAsRequiredXXX In addition, PTX Web Forms will not work successfully wh…" at bounding box center [594, 325] width 483 height 22
click at [491, 333] on li "XXXdeleteAsRequiredXXX In addition, PTX Web Forms will not work successfully wh…" at bounding box center [594, 325] width 483 height 22
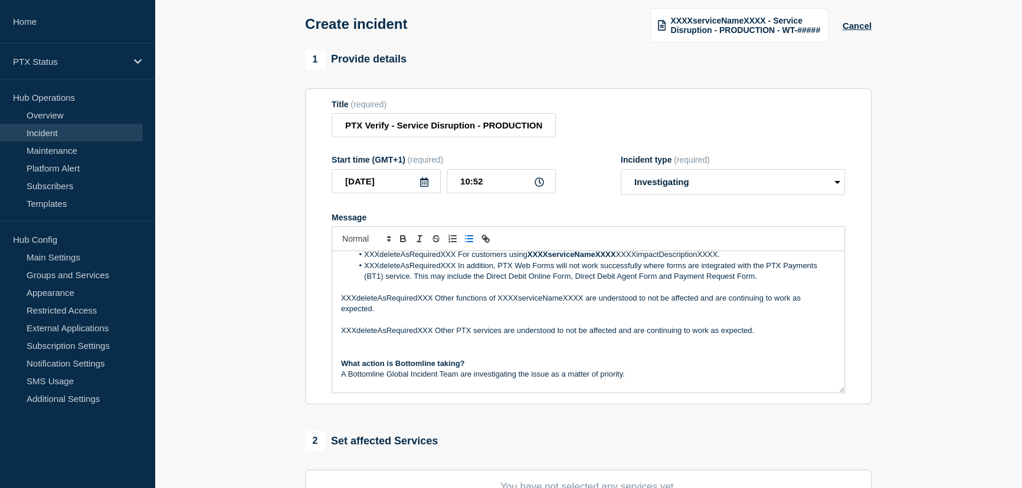
click at [581, 345] on p "Message" at bounding box center [588, 342] width 494 height 11
click at [588, 358] on p "Message" at bounding box center [588, 352] width 494 height 11
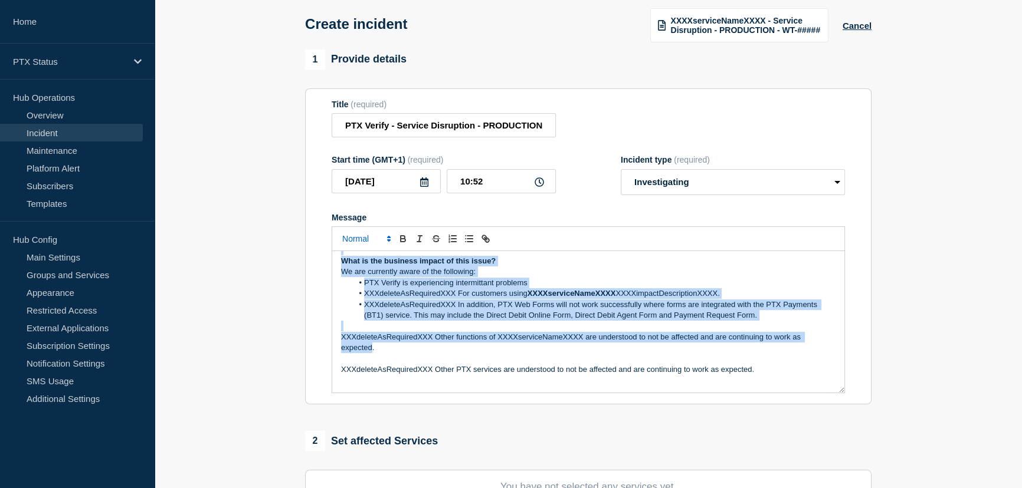
scroll to position [0, 0]
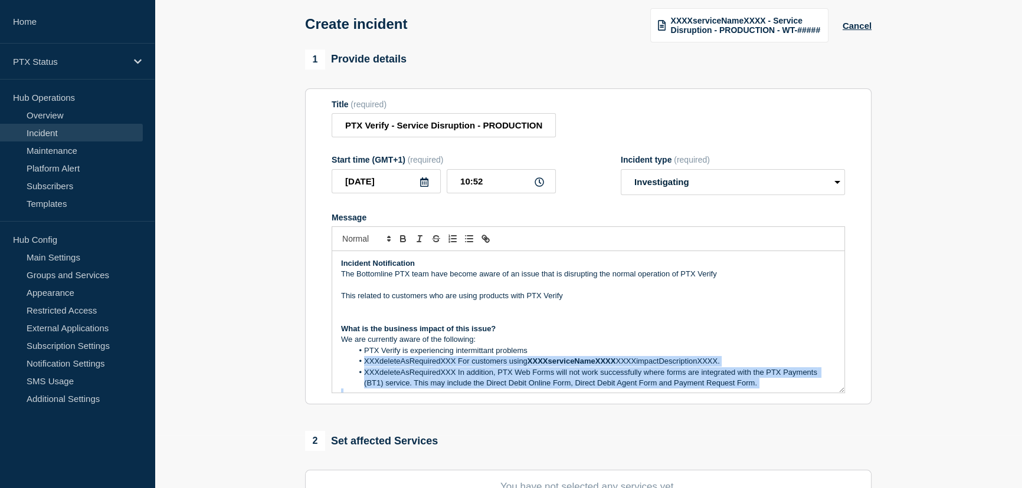
drag, startPoint x: 370, startPoint y: 313, endPoint x: 352, endPoint y: 365, distance: 55.0
click at [352, 365] on div "Incident Notification The Bottomline PTX team have become aware of an issue tha…" at bounding box center [588, 322] width 512 height 142
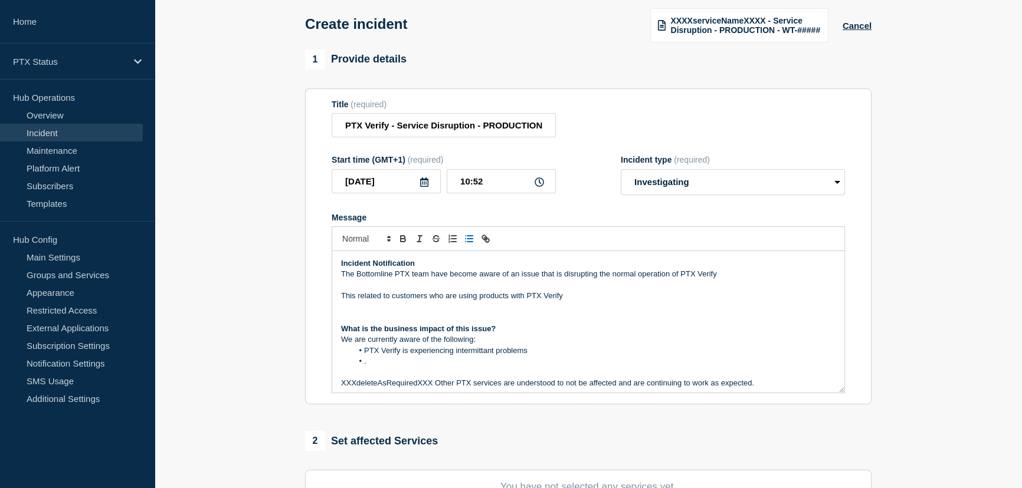
click at [549, 350] on li "PTX Verify is experiencing intermittant problems" at bounding box center [594, 351] width 483 height 11
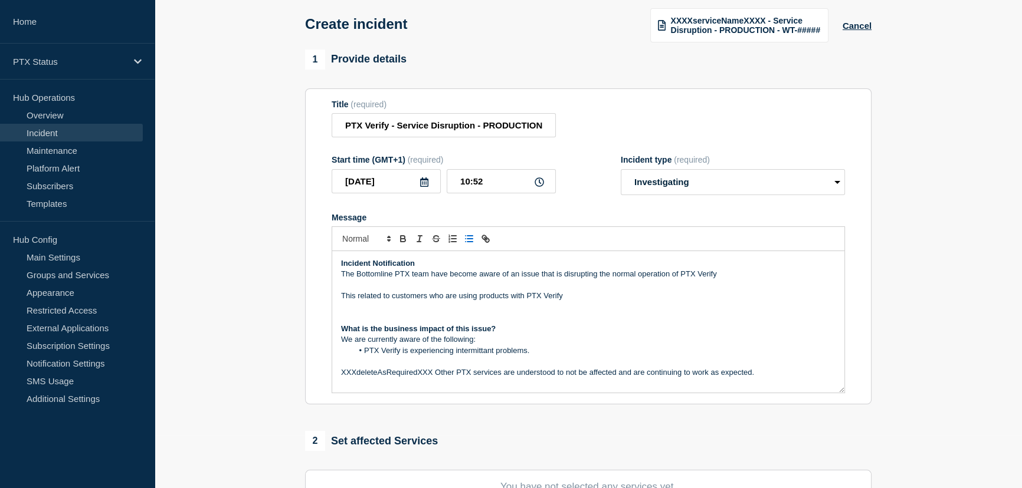
click at [439, 378] on p "XXXdeleteAsRequiredXXX Other PTX services are understood to not be affected and…" at bounding box center [588, 373] width 494 height 11
click at [506, 383] on p "Message" at bounding box center [588, 383] width 494 height 11
drag, startPoint x: 429, startPoint y: 373, endPoint x: 330, endPoint y: 376, distance: 99.1
click at [330, 376] on section "Title (required) PTX Verify - Service Disruption - PRODUCTION - WT-##### Start …" at bounding box center [588, 246] width 566 height 317
click at [696, 369] on p "Other PTX services are understood to not be affected and are continuing to work…" at bounding box center [588, 373] width 494 height 11
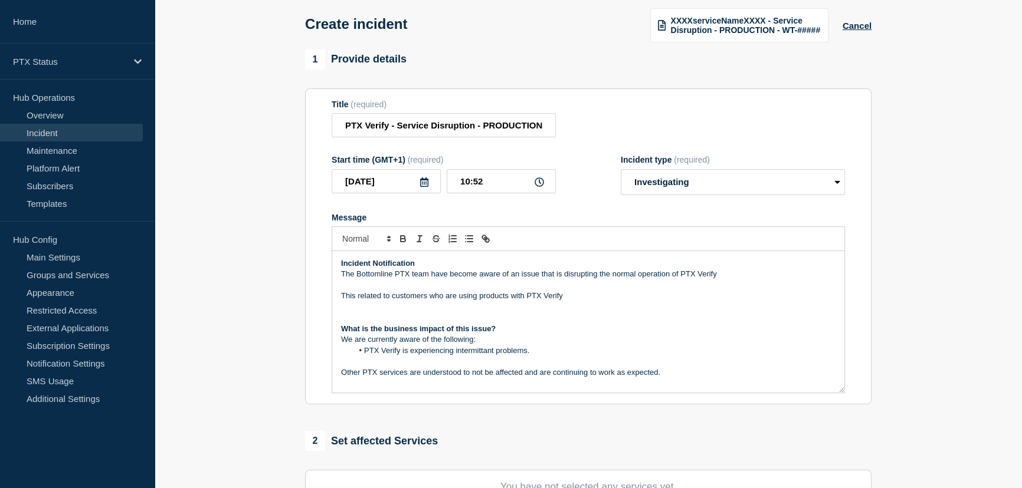
click at [534, 353] on li "PTX Verify is experiencing intermittant problems." at bounding box center [594, 351] width 483 height 11
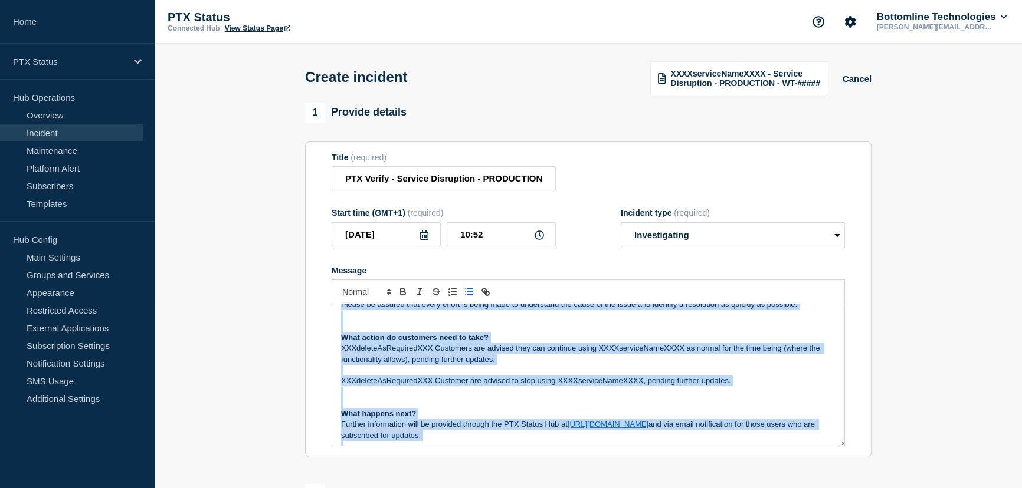
scroll to position [242, 0]
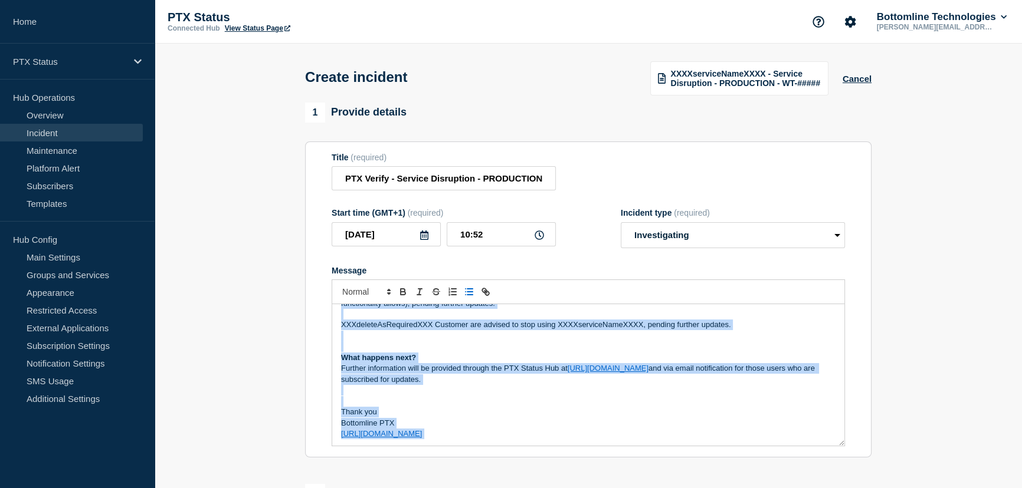
drag, startPoint x: 339, startPoint y: 319, endPoint x: 790, endPoint y: 450, distance: 470.6
click at [790, 450] on section "Title (required) PTX Verify - Service Disruption - PRODUCTION - WT-##### Start …" at bounding box center [588, 300] width 566 height 317
copy div "Incident Notification The Bottomline PTX team have become aware of an issue tha…"
click at [554, 387] on p "Message" at bounding box center [588, 390] width 494 height 11
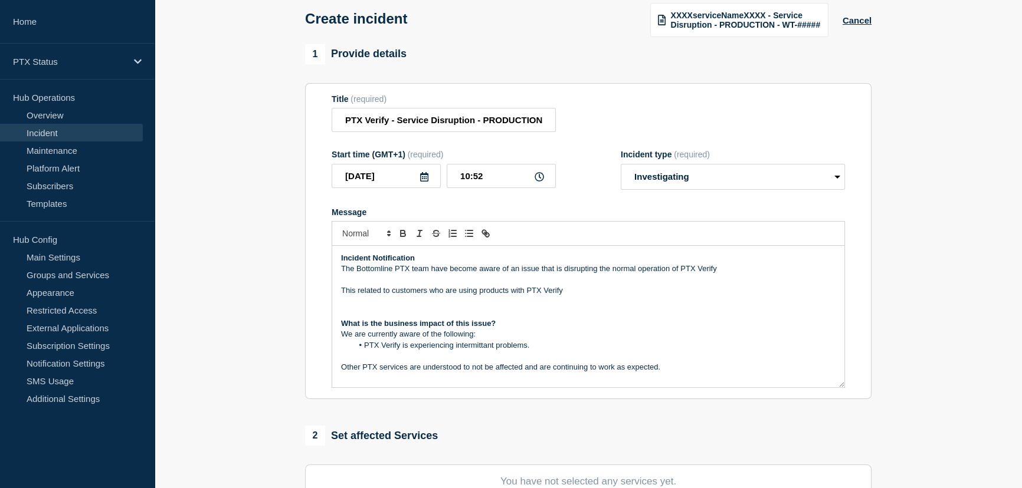
scroll to position [0, 0]
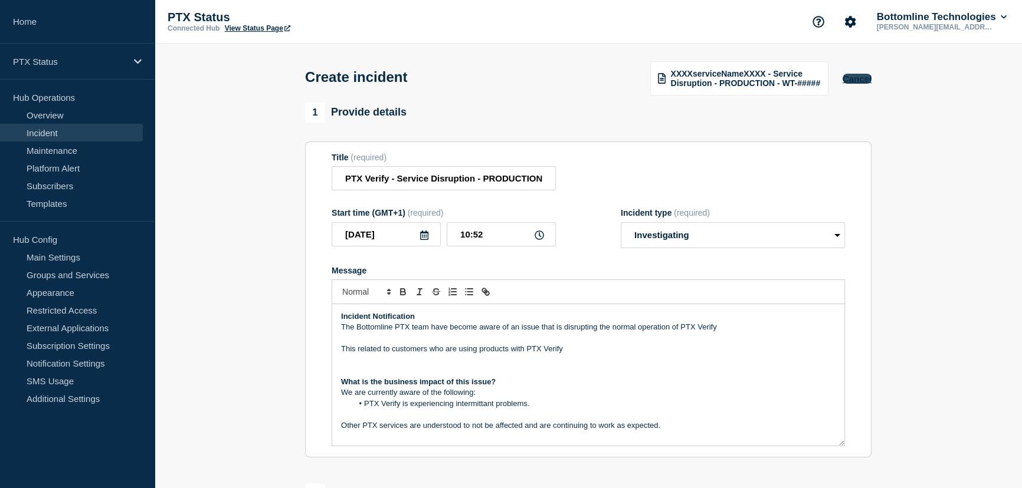
click at [854, 78] on button "Cancel" at bounding box center [856, 79] width 29 height 10
